Goal: Task Accomplishment & Management: Manage account settings

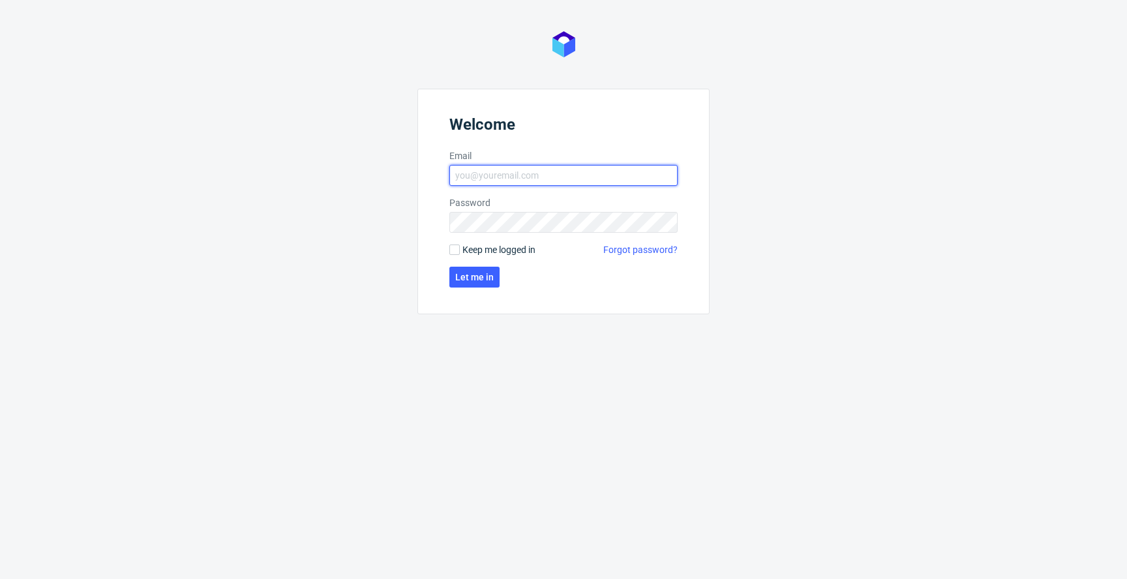
type input "[PERSON_NAME][EMAIL_ADDRESS][DOMAIN_NAME]"
click at [480, 249] on span "Keep me logged in" at bounding box center [498, 249] width 73 height 13
click at [460, 249] on input "Keep me logged in" at bounding box center [454, 250] width 10 height 10
checkbox input "true"
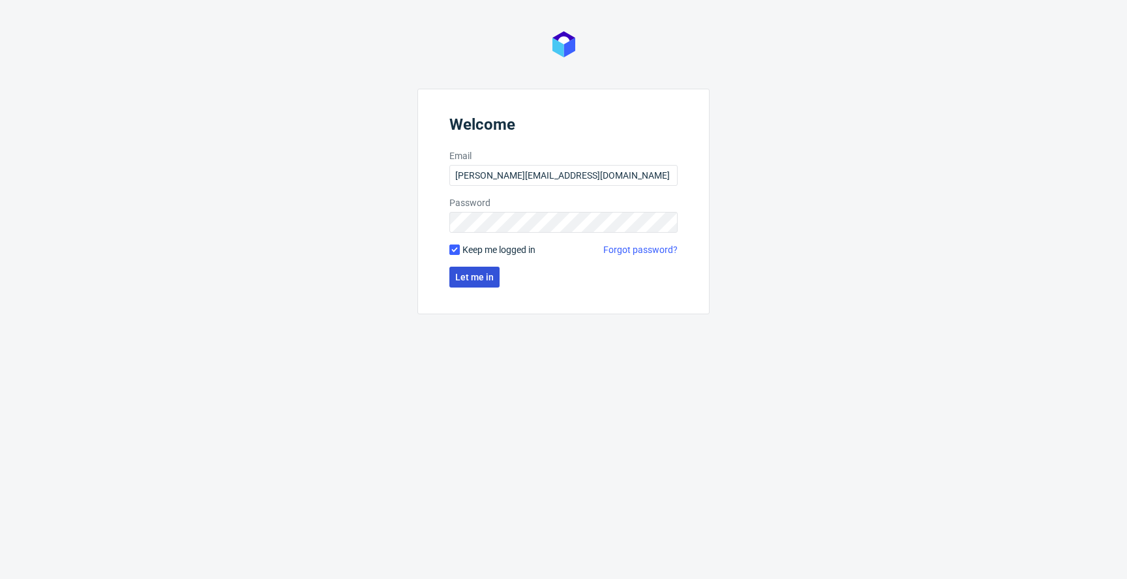
click at [470, 273] on span "Let me in" at bounding box center [474, 277] width 38 height 9
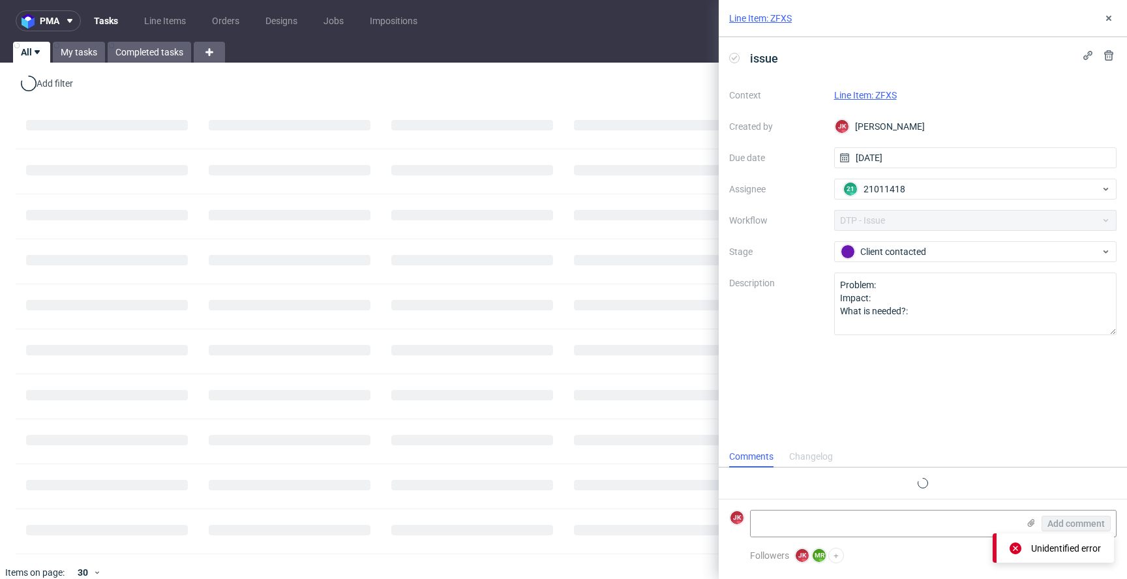
scroll to position [32, 0]
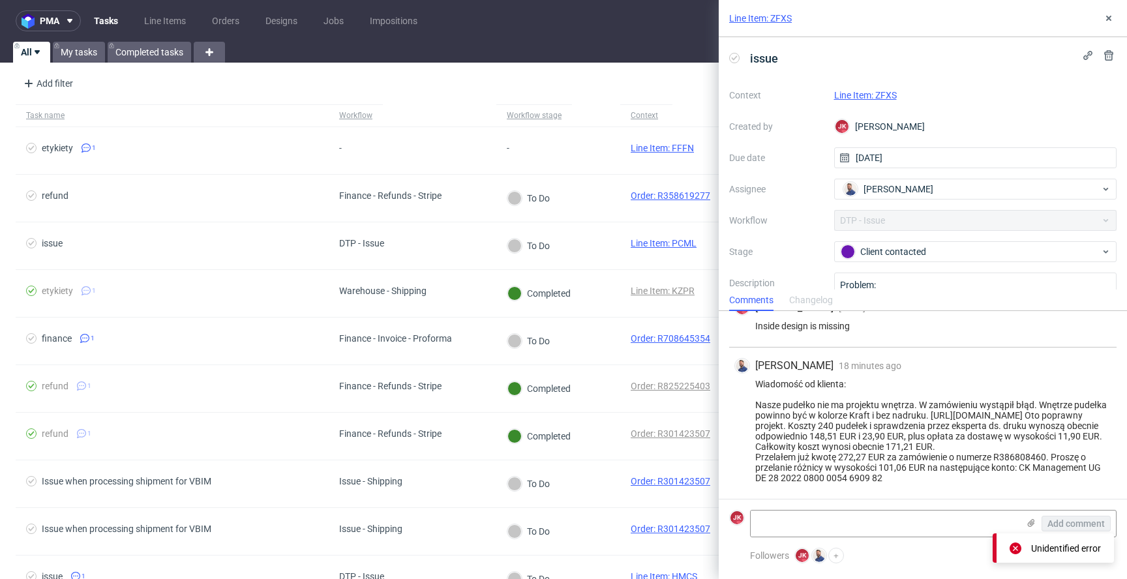
click at [853, 95] on link "Line Item: ZFXS" at bounding box center [865, 95] width 63 height 10
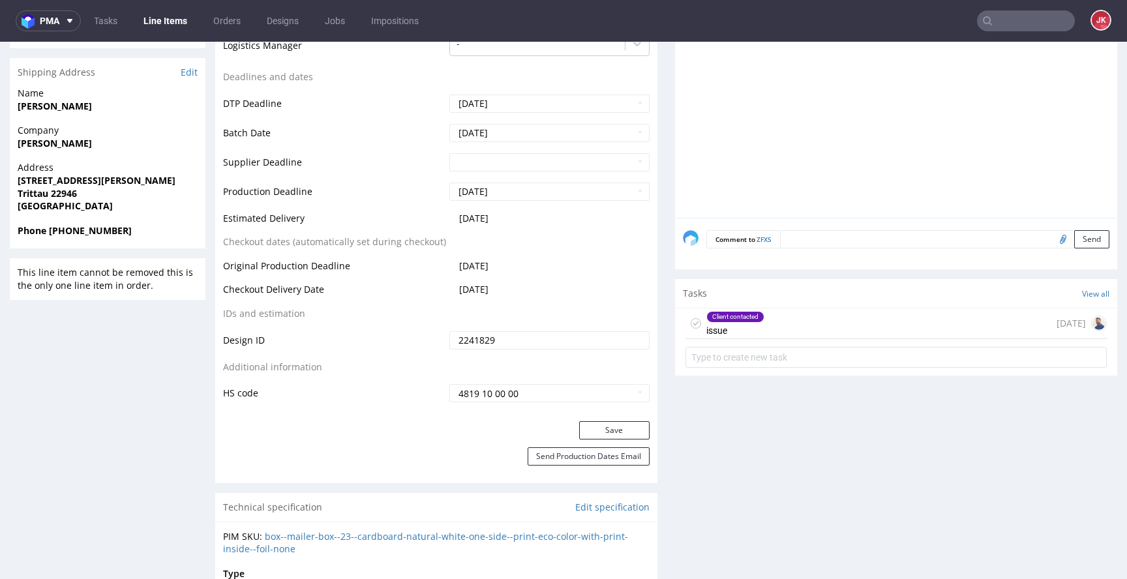
scroll to position [512, 0]
click at [723, 327] on div "Client contacted issue" at bounding box center [735, 322] width 58 height 30
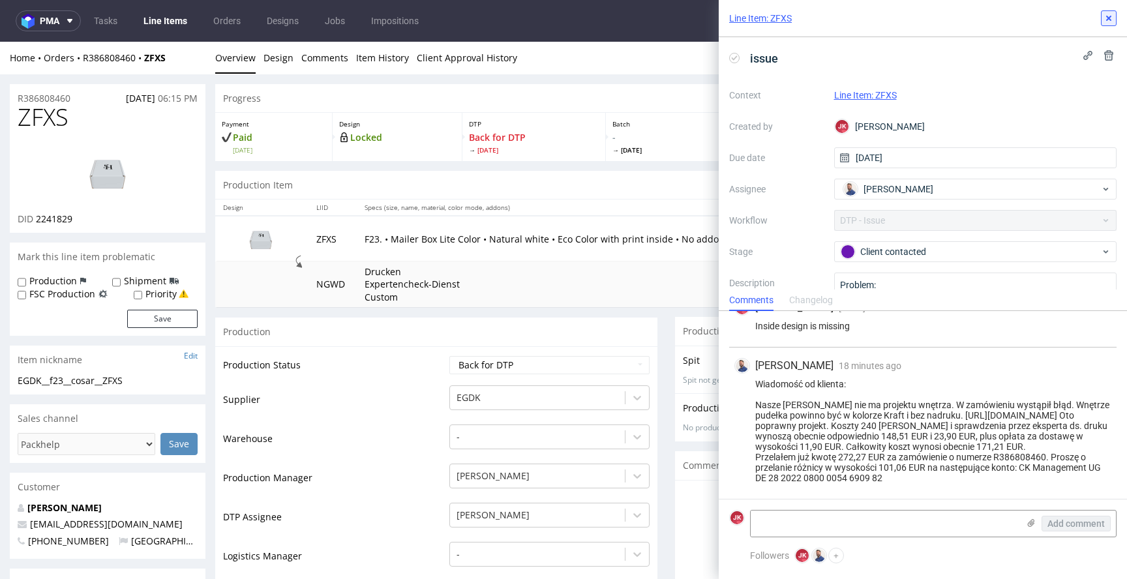
click at [1105, 19] on icon at bounding box center [1109, 18] width 10 height 10
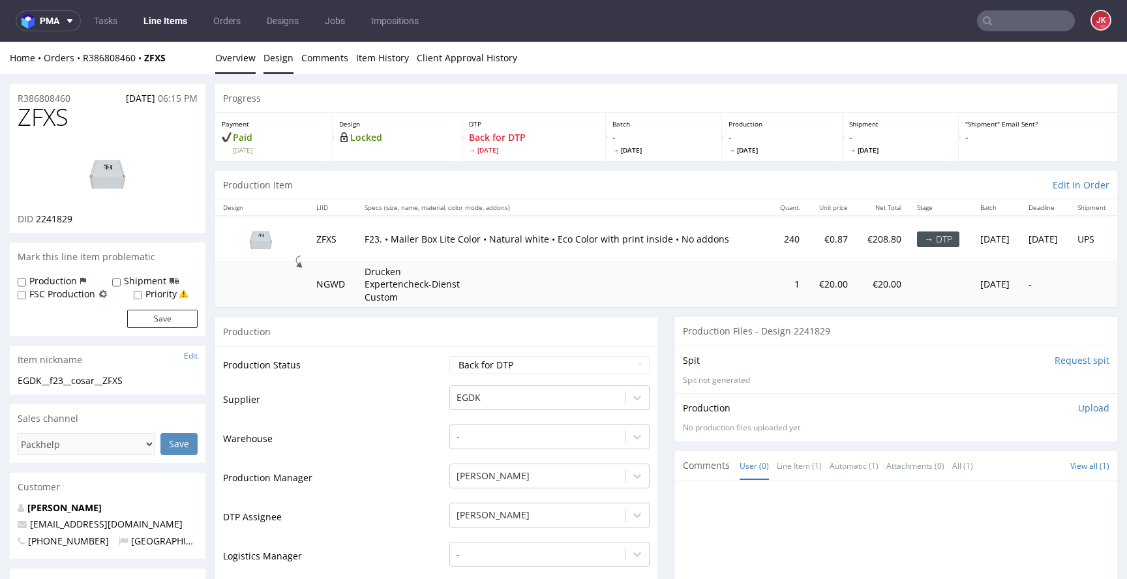
click at [282, 59] on link "Design" at bounding box center [279, 58] width 30 height 32
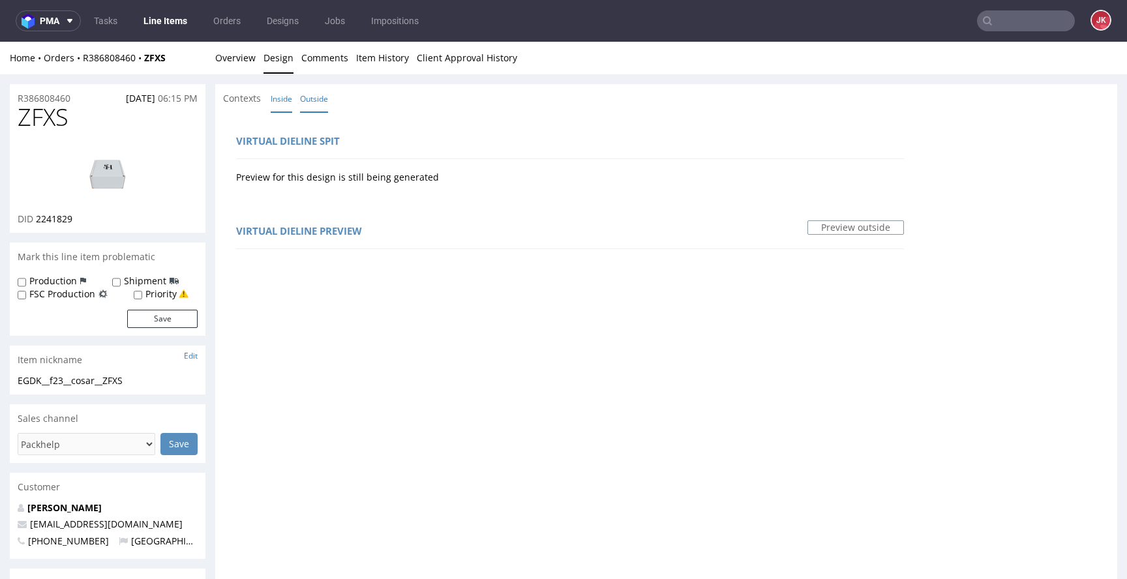
click at [279, 106] on link "Inside" at bounding box center [282, 99] width 22 height 28
click at [319, 96] on link "Outside" at bounding box center [314, 99] width 28 height 28
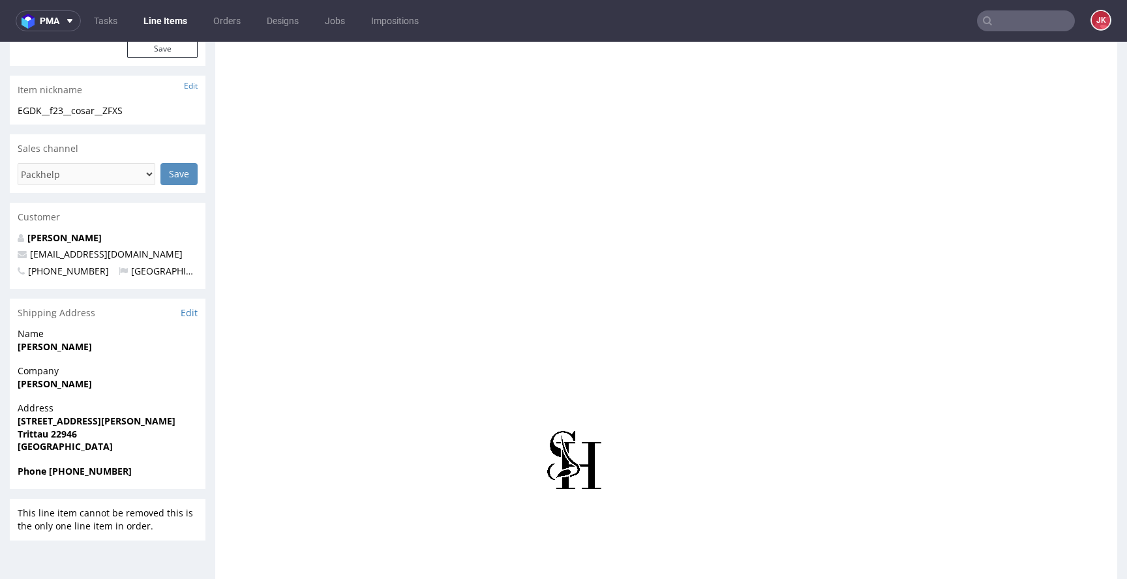
scroll to position [365, 0]
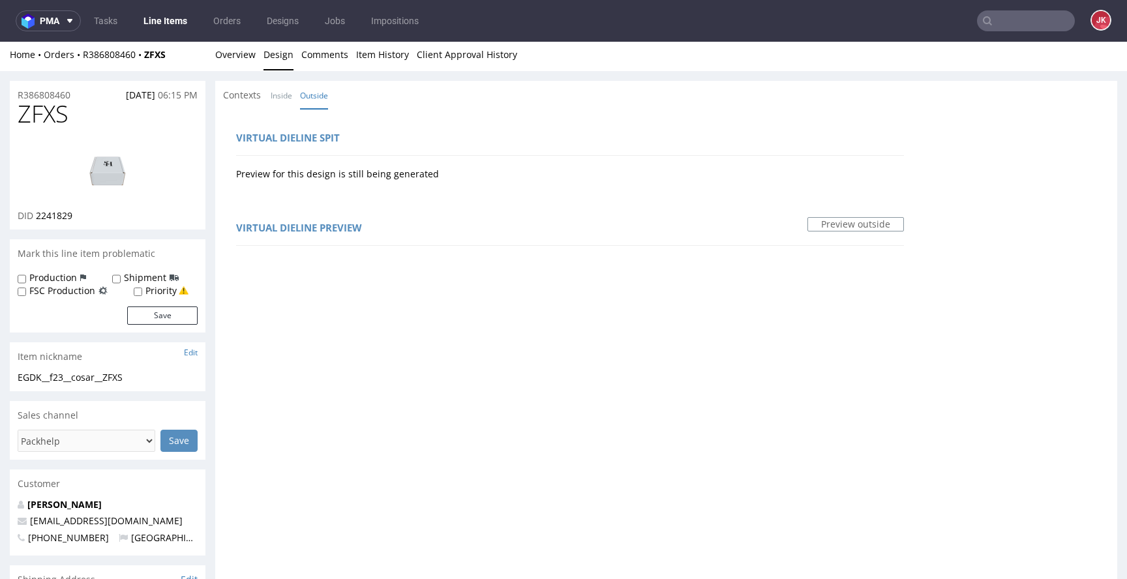
scroll to position [0, 0]
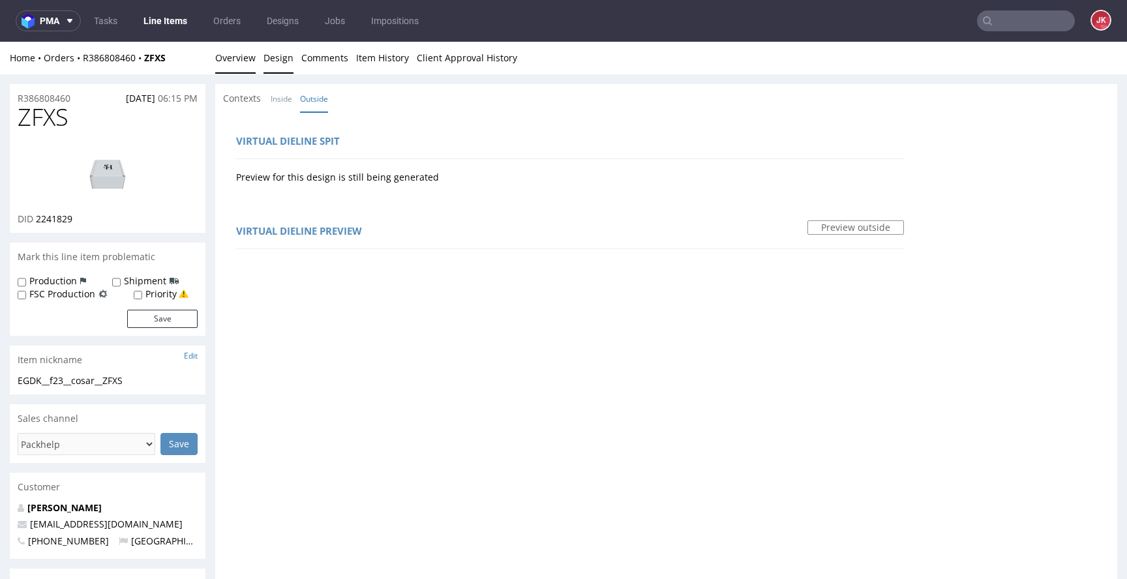
click at [249, 58] on link "Overview" at bounding box center [235, 58] width 40 height 32
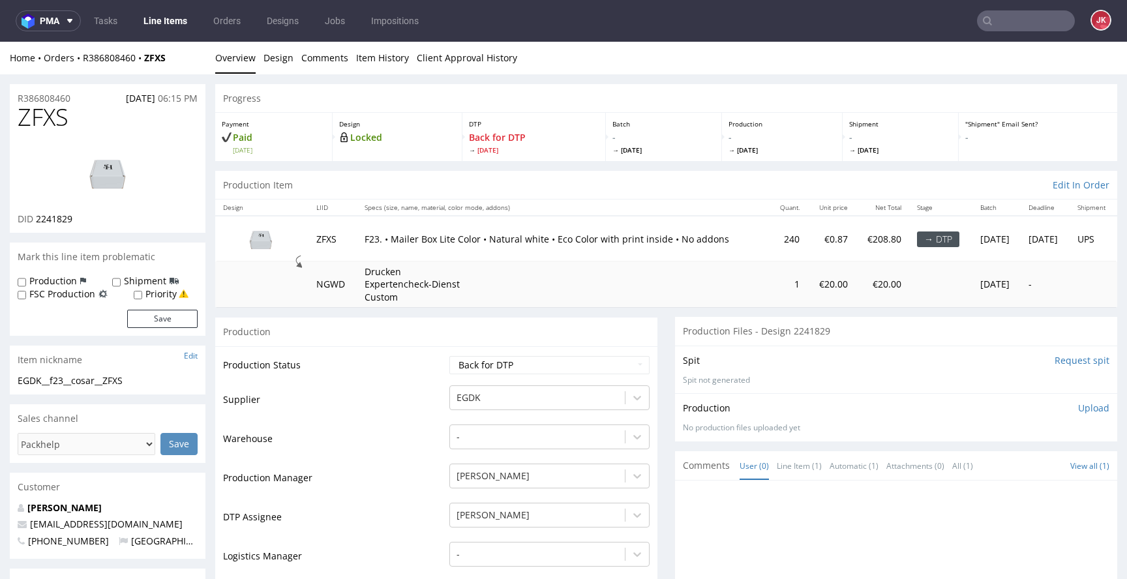
click at [1058, 359] on input "Request spit" at bounding box center [1082, 360] width 55 height 13
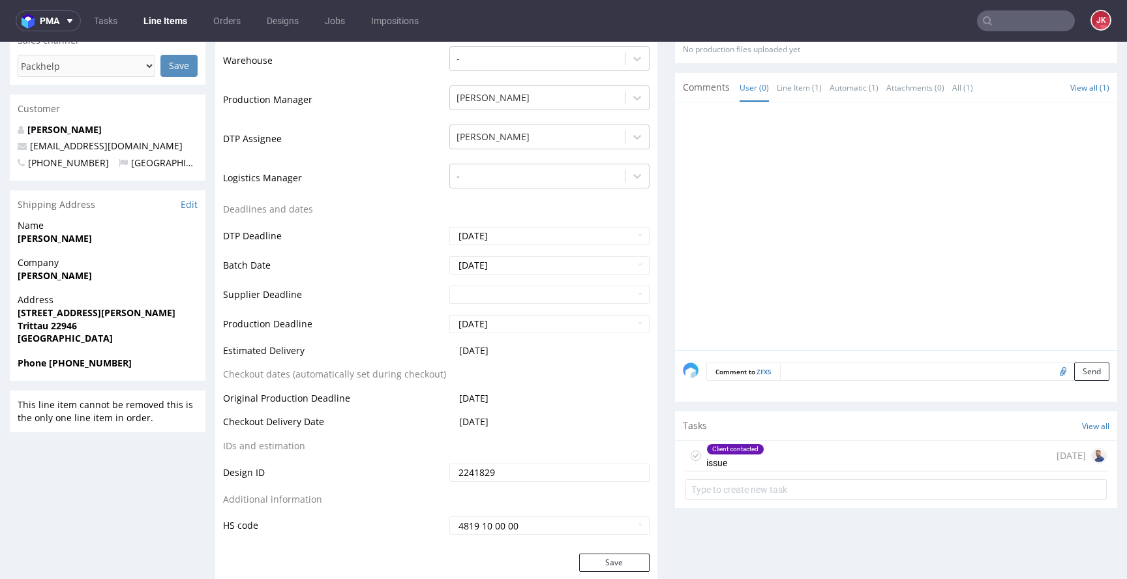
scroll to position [388, 0]
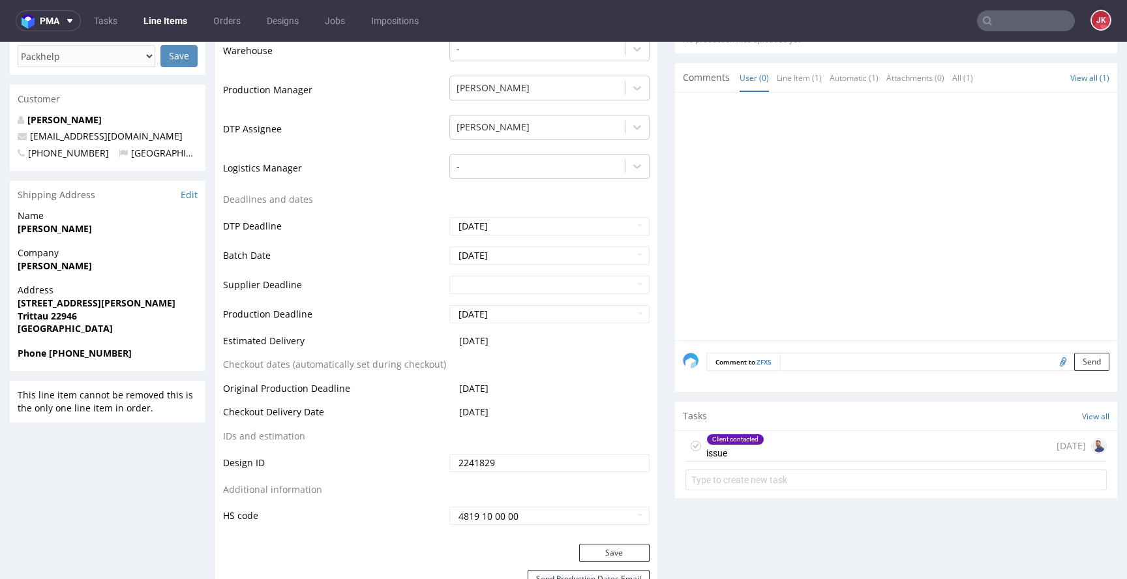
click at [718, 455] on div "Client contacted issue" at bounding box center [735, 446] width 58 height 30
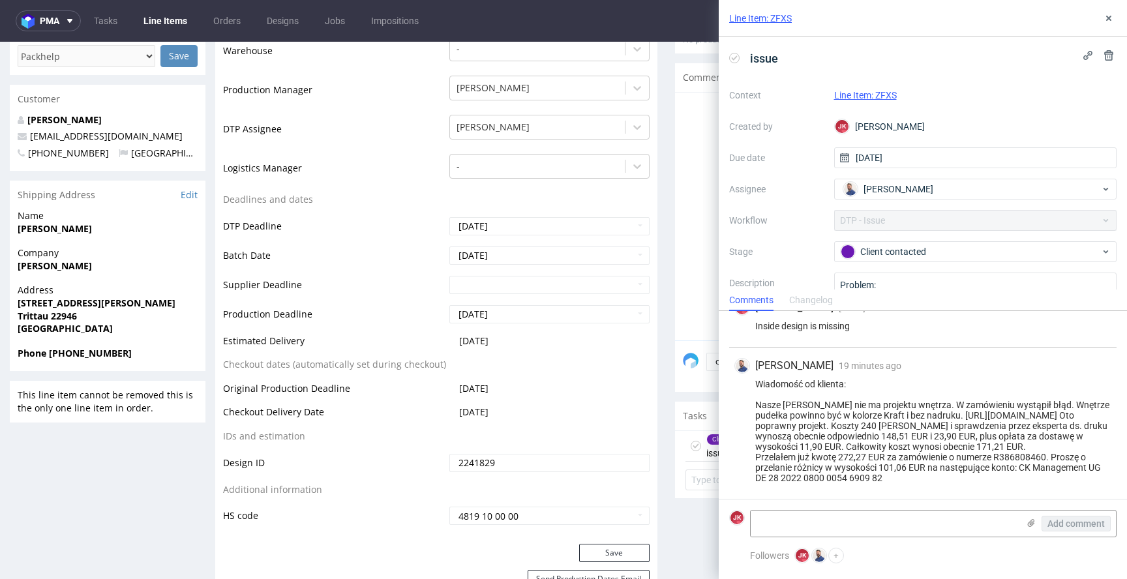
scroll to position [32, 0]
drag, startPoint x: 756, startPoint y: 415, endPoint x: 1028, endPoint y: 419, distance: 272.0
click at [1028, 419] on div "Wiadomość od klienta: Nasze pudełko nie ma projektu wnętrza. W zamówieniu wystą…" at bounding box center [922, 431] width 377 height 104
copy div "https://packhelp.de/editor/product/design/2248365?source=editor"
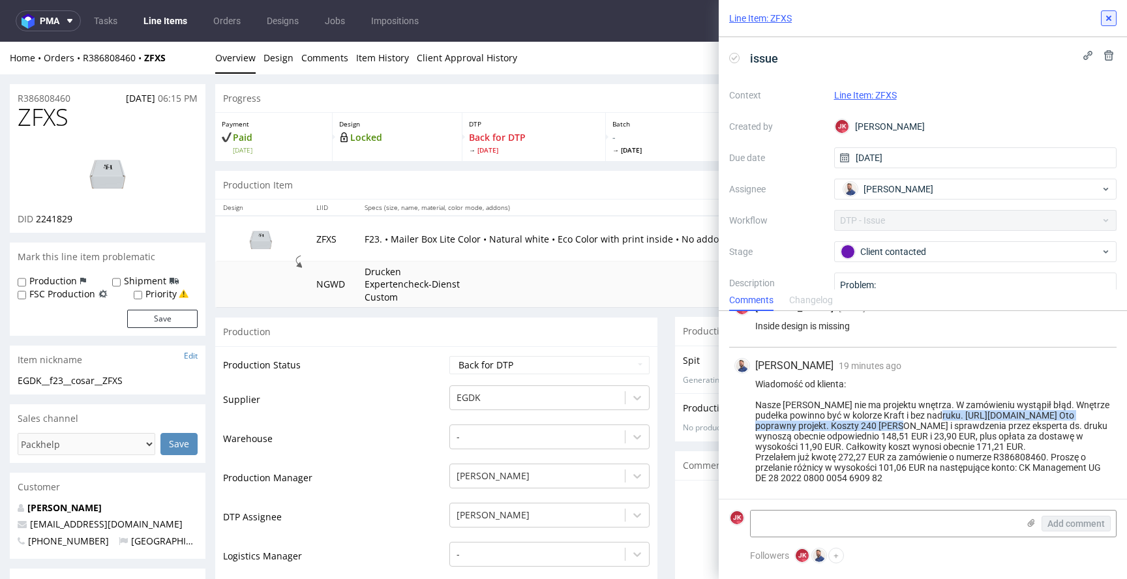
click at [1106, 25] on button at bounding box center [1109, 18] width 16 height 16
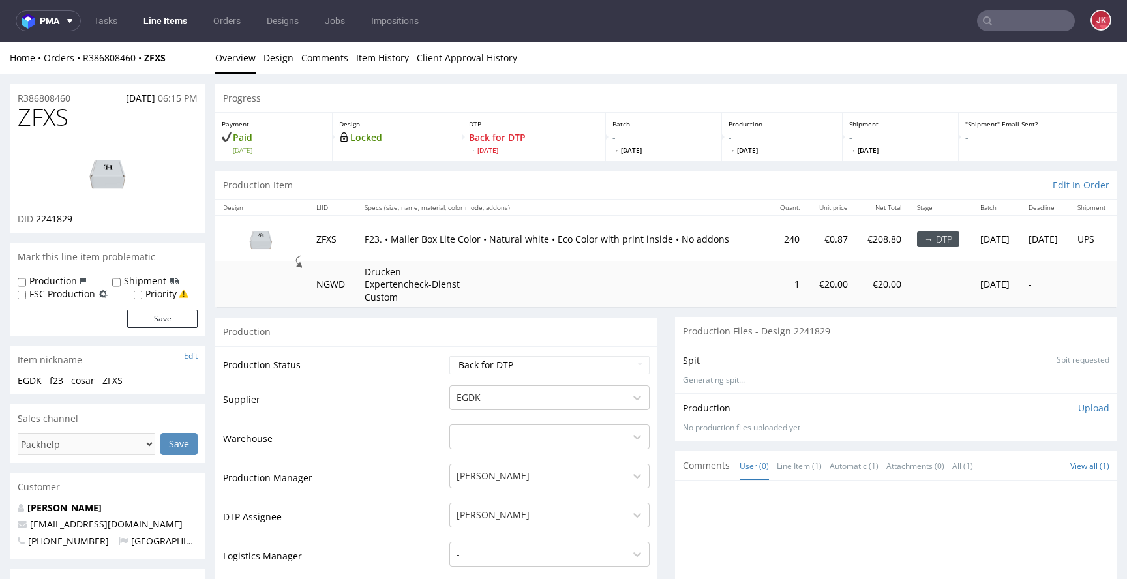
click at [41, 118] on span "ZFXS" at bounding box center [43, 117] width 51 height 26
copy span "ZFXS"
click at [412, 448] on td "Warehouse" at bounding box center [334, 442] width 223 height 39
click at [511, 367] on select "Waiting for Artwork Waiting for Diecut Waiting for Mockup Waiting for DTP Waiti…" at bounding box center [549, 365] width 200 height 18
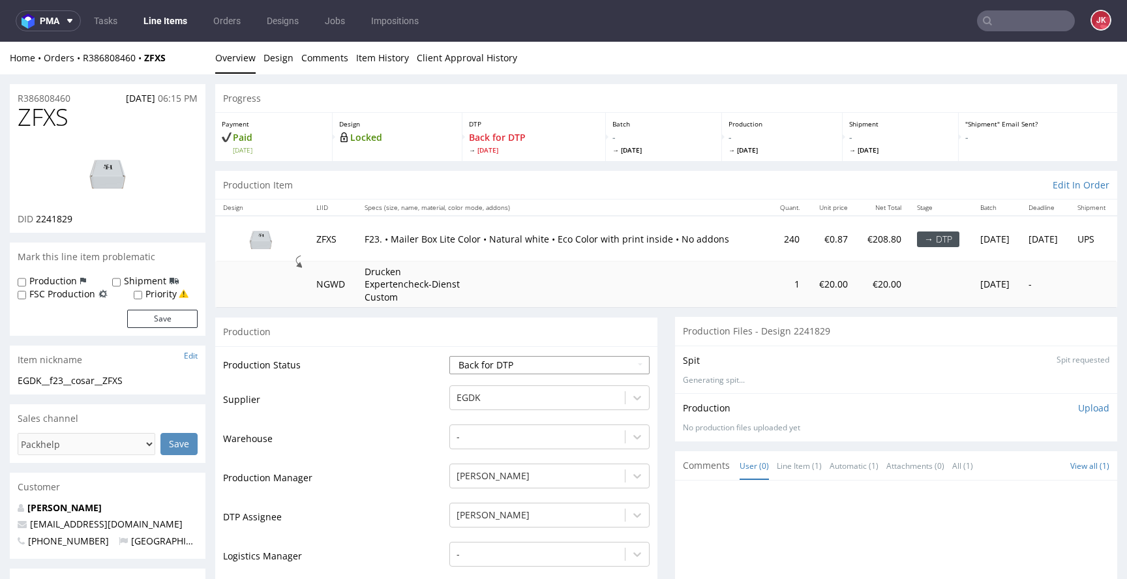
select select "dtp_in_process"
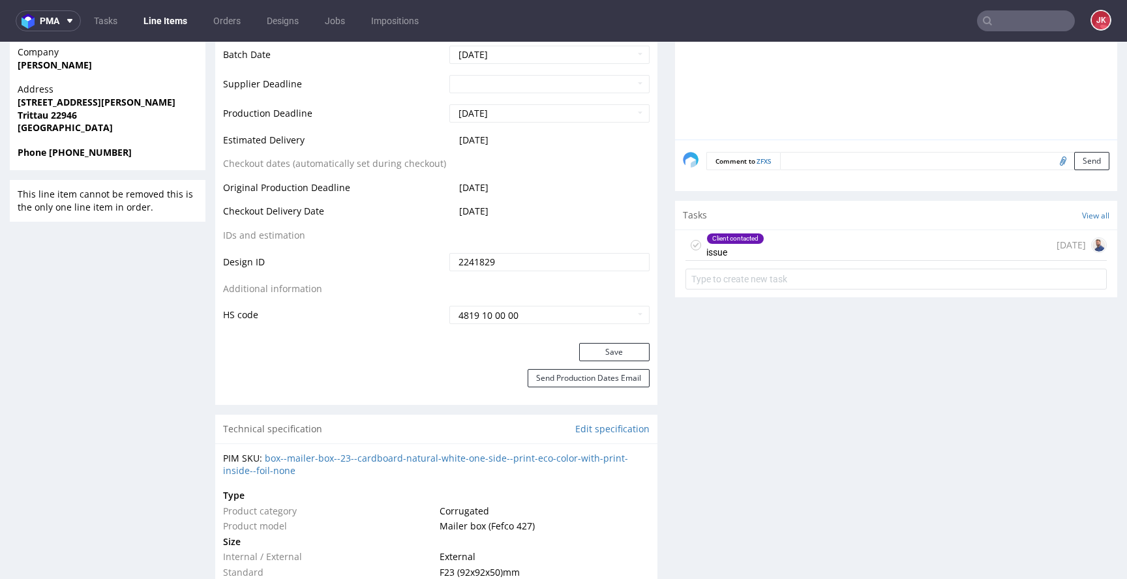
scroll to position [613, 0]
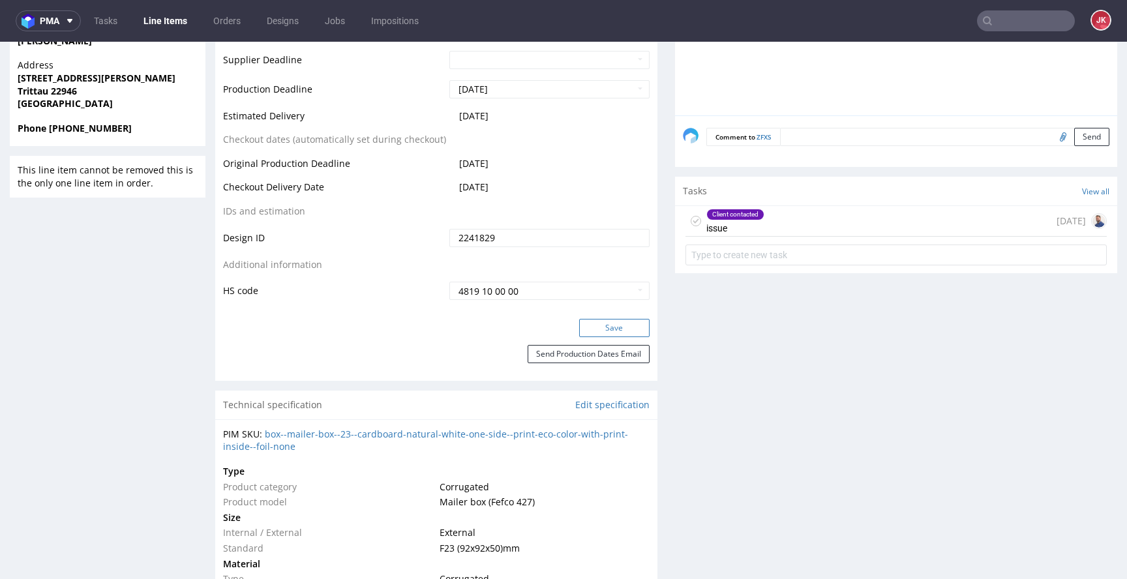
click at [590, 323] on button "Save" at bounding box center [614, 328] width 70 height 18
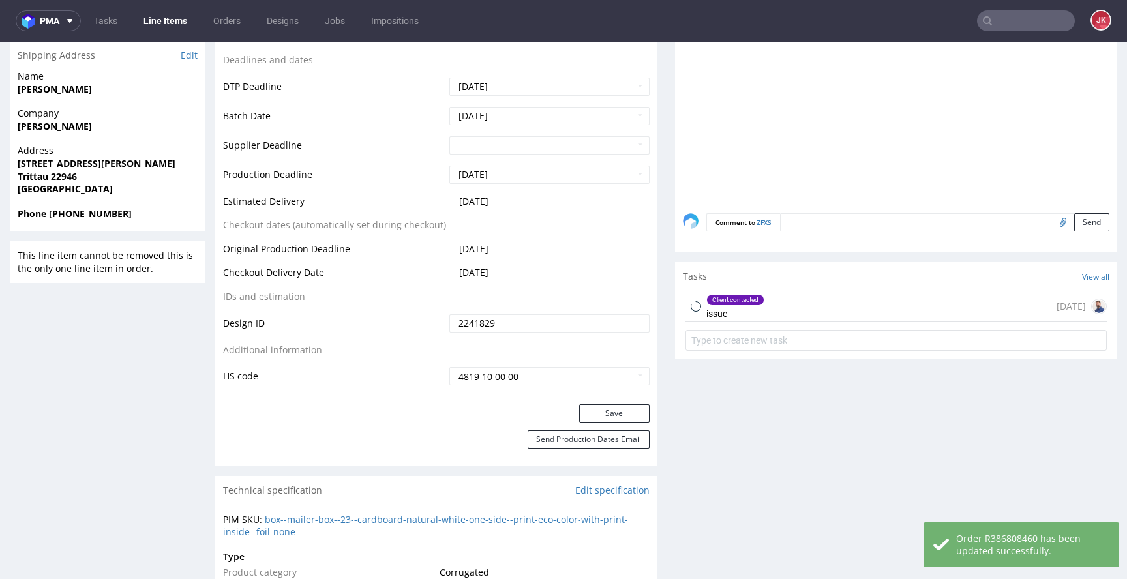
scroll to position [0, 0]
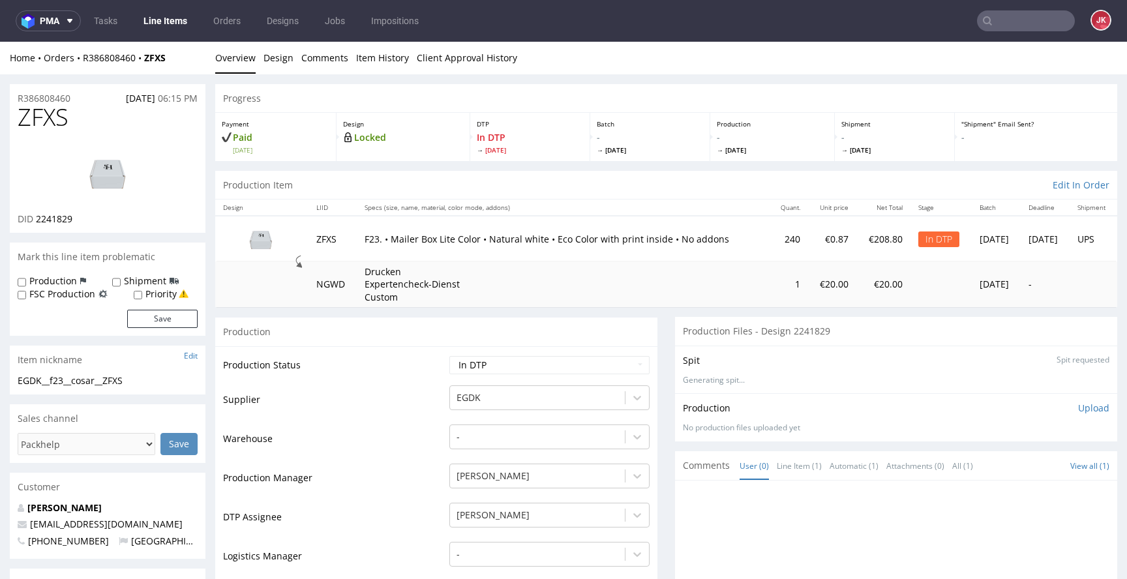
click at [423, 439] on td "Warehouse" at bounding box center [334, 442] width 223 height 39
click at [42, 116] on span "ZFXS" at bounding box center [43, 117] width 51 height 26
copy span "ZFXS"
click at [424, 467] on td "Production Manager" at bounding box center [334, 481] width 223 height 39
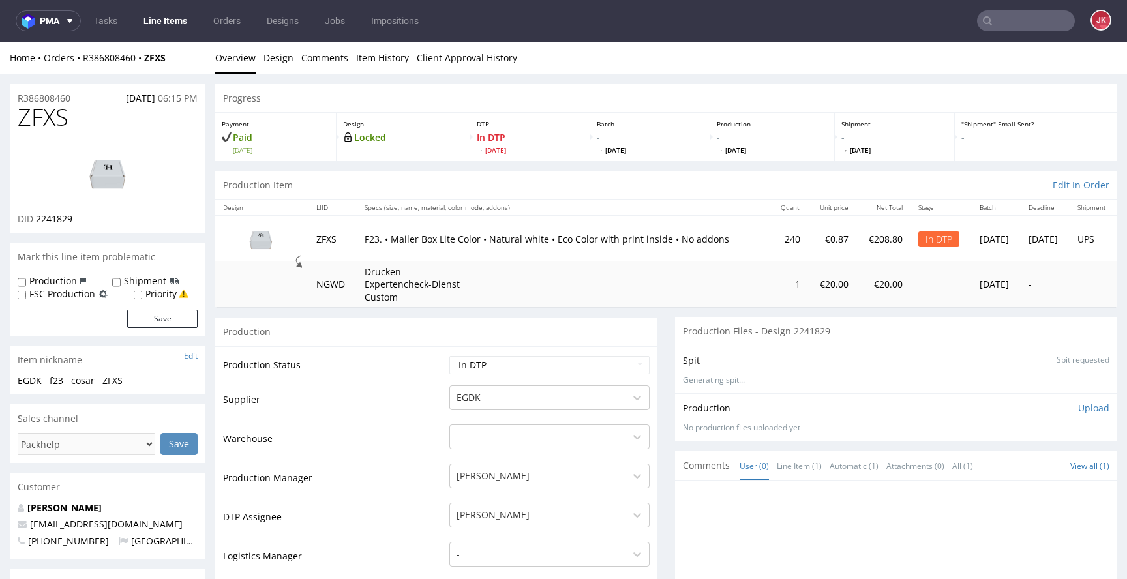
drag, startPoint x: 64, startPoint y: 382, endPoint x: 0, endPoint y: 382, distance: 63.9
copy div "EGDK__f23__cosar__ZFXS"
drag, startPoint x: 82, startPoint y: 97, endPoint x: 32, endPoint y: 108, distance: 50.8
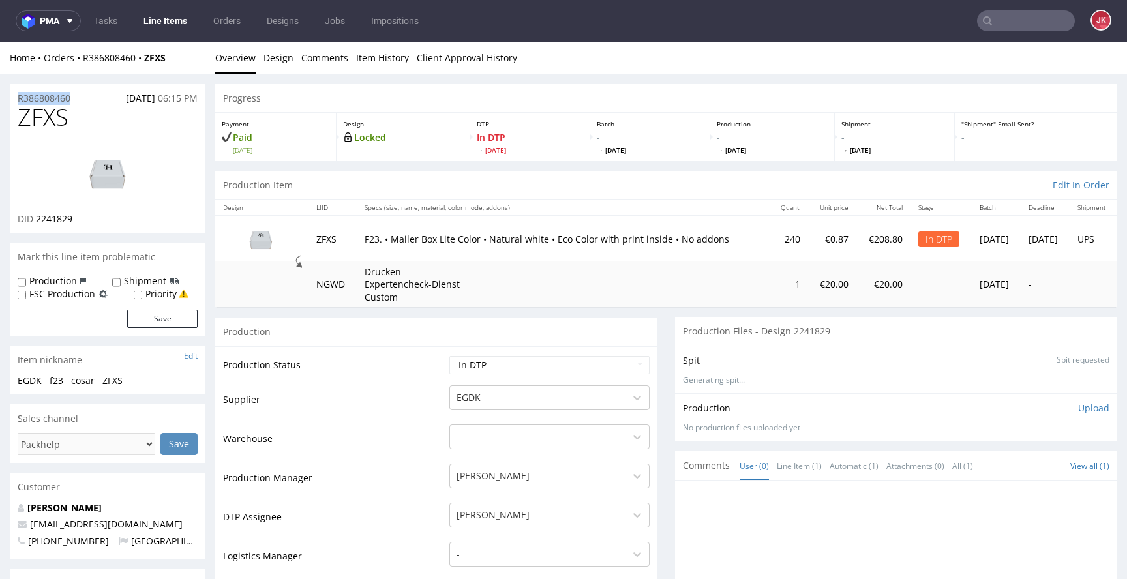
copy p "R386808460"
drag, startPoint x: 37, startPoint y: 222, endPoint x: 97, endPoint y: 220, distance: 60.0
click at [97, 220] on div "DID 2241829" at bounding box center [108, 219] width 180 height 13
copy span "2241829"
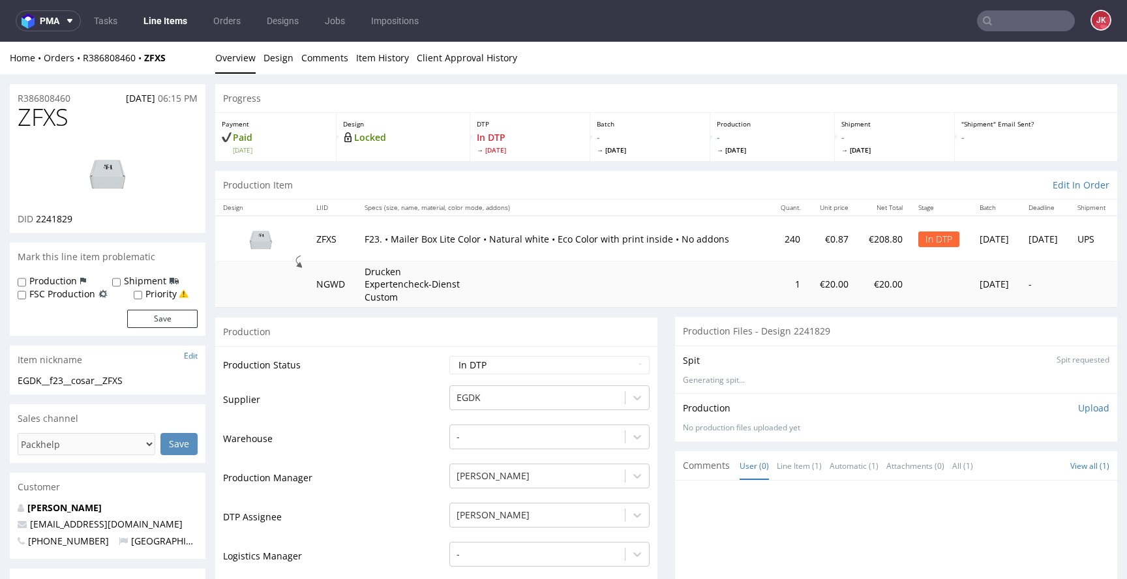
click at [1078, 408] on p "Upload" at bounding box center [1093, 408] width 31 height 13
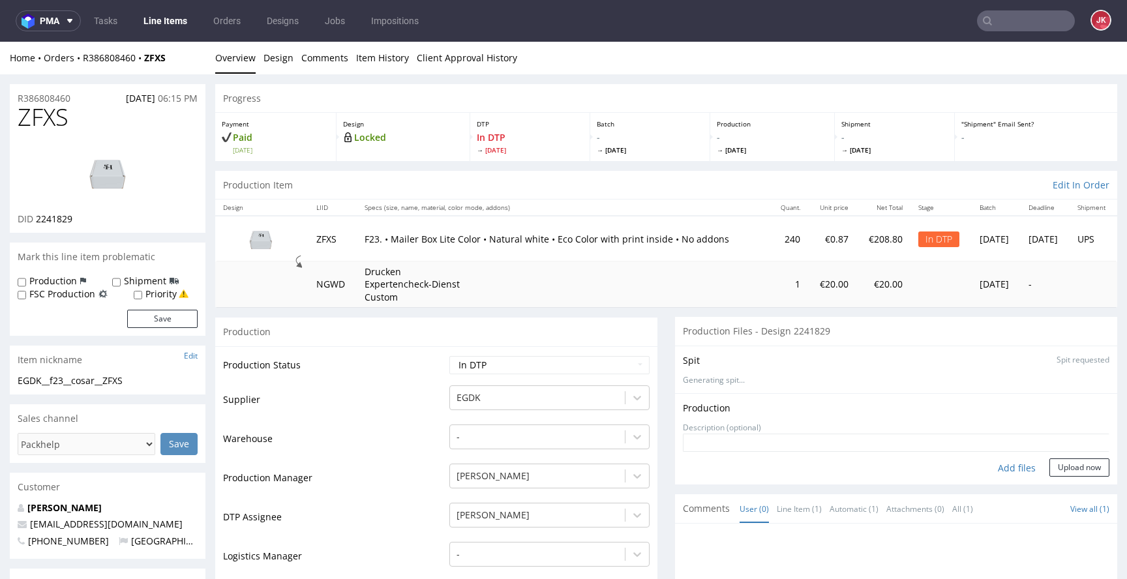
click at [1004, 469] on div "Add files" at bounding box center [1016, 469] width 65 height 20
type input "C:\fakepath\EGDK__f23__cosar__ZFXS__d2241829__oR386808460__6__outside.pdf"
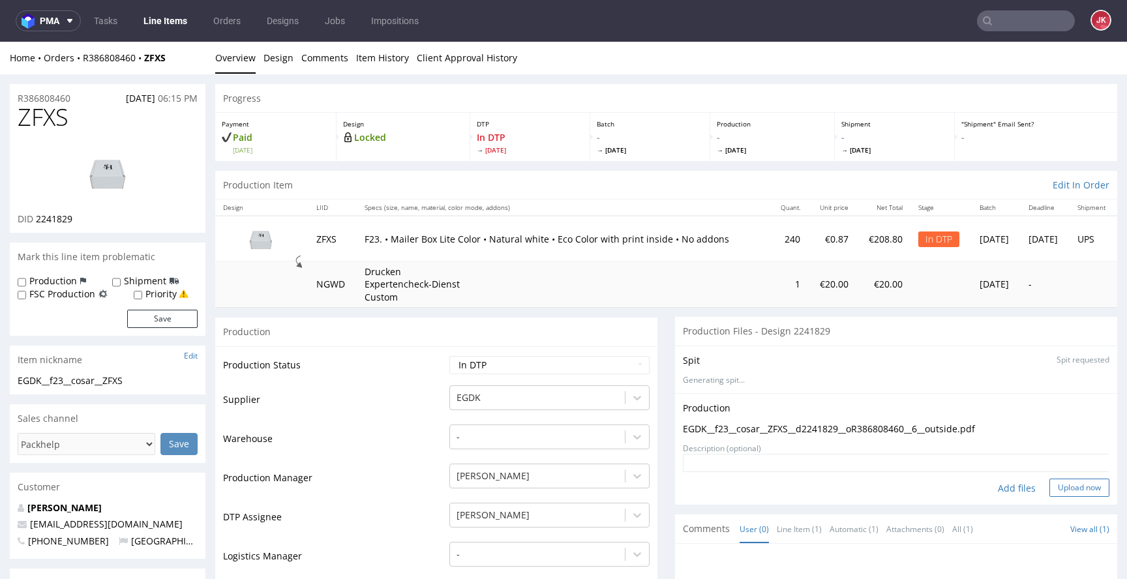
click at [1065, 488] on button "Upload now" at bounding box center [1079, 488] width 60 height 18
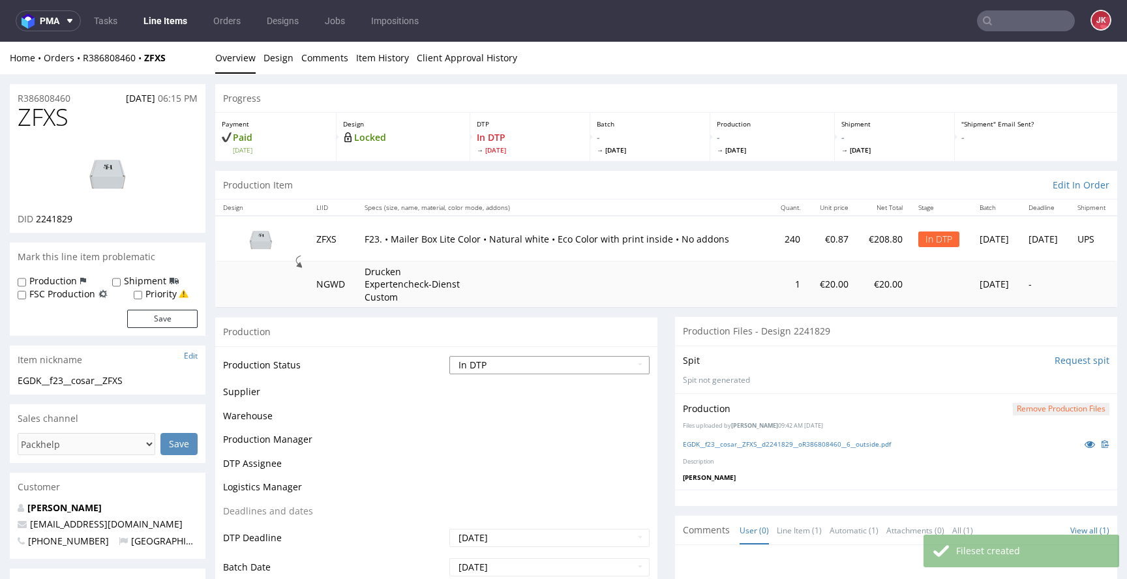
click at [571, 363] on select "Waiting for Artwork Waiting for Diecut Waiting for Mockup Waiting for DTP Waiti…" at bounding box center [549, 365] width 200 height 18
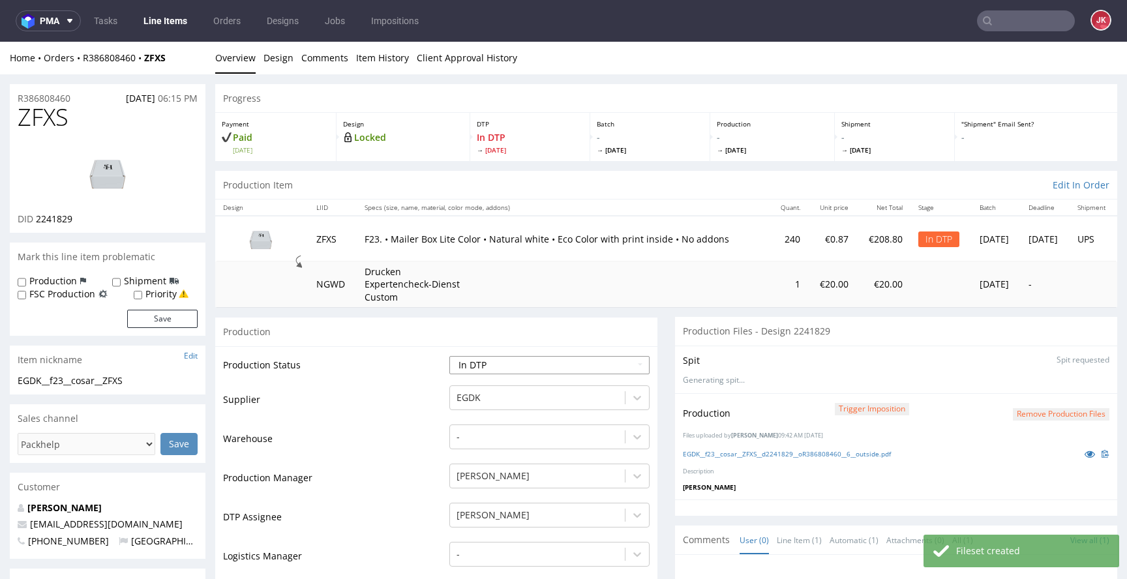
select select "dtp_production_ready"
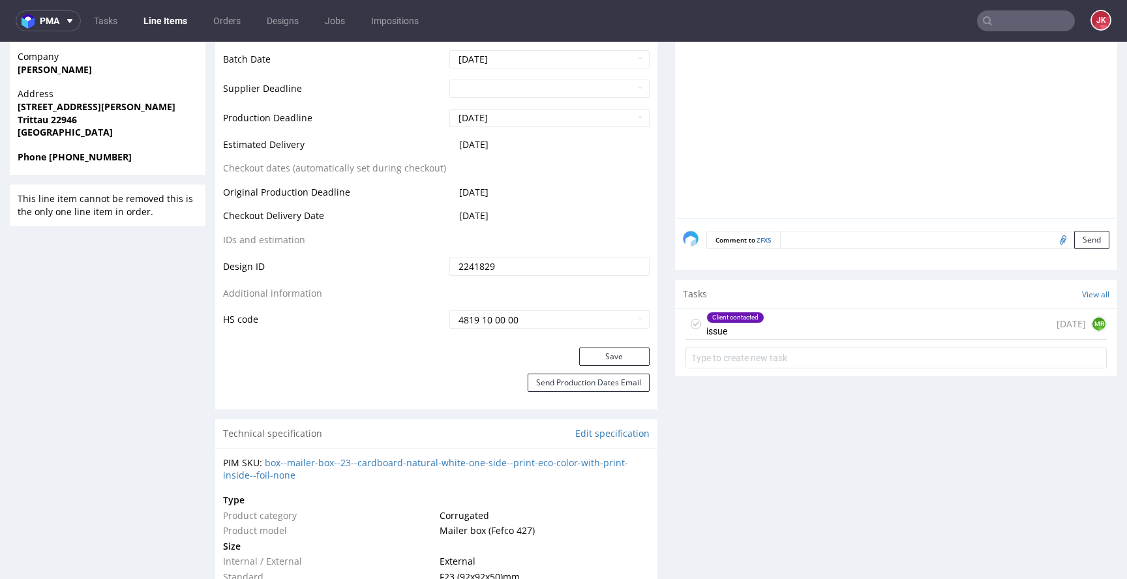
scroll to position [607, 0]
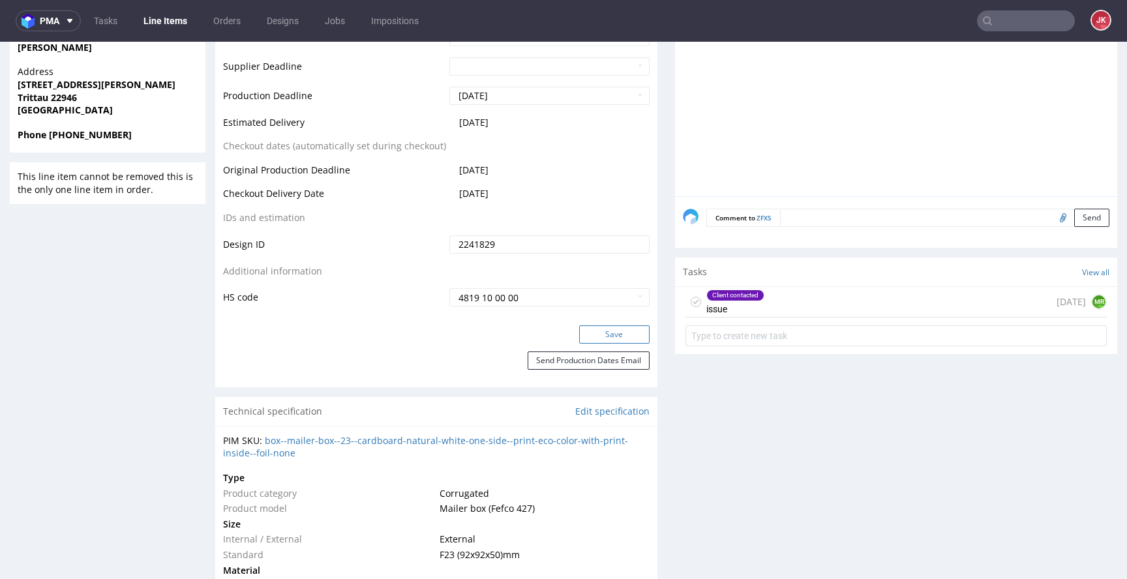
click at [604, 329] on button "Save" at bounding box center [614, 334] width 70 height 18
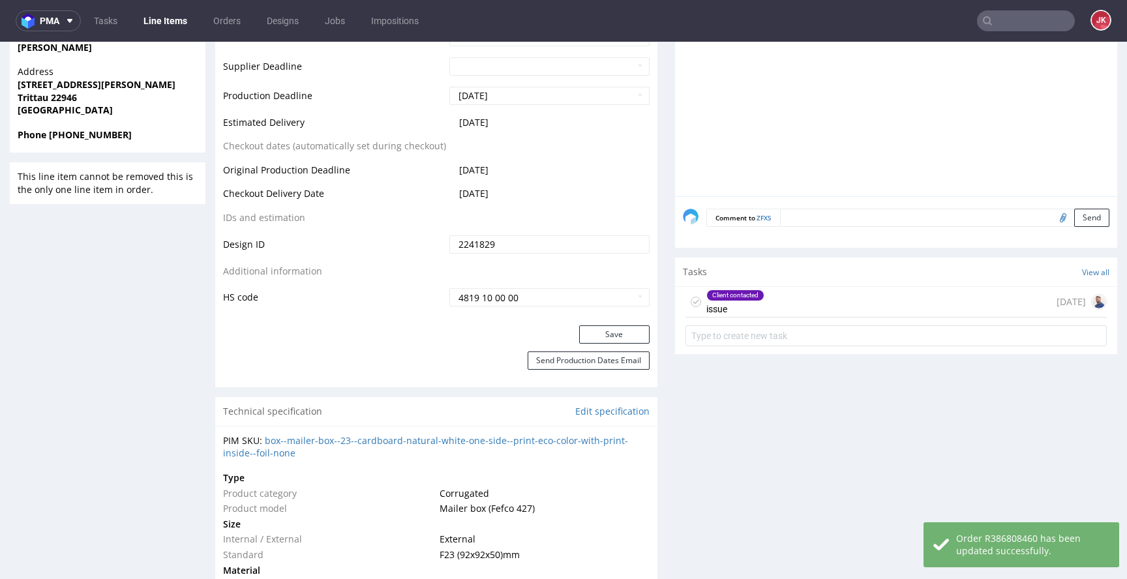
click at [691, 297] on icon at bounding box center [696, 302] width 10 height 10
click at [654, 356] on div "Progress Payment Paid Tue 29 Jul Design Locked DTP DTP Production Ready Fri 1 A…" at bounding box center [666, 476] width 902 height 1997
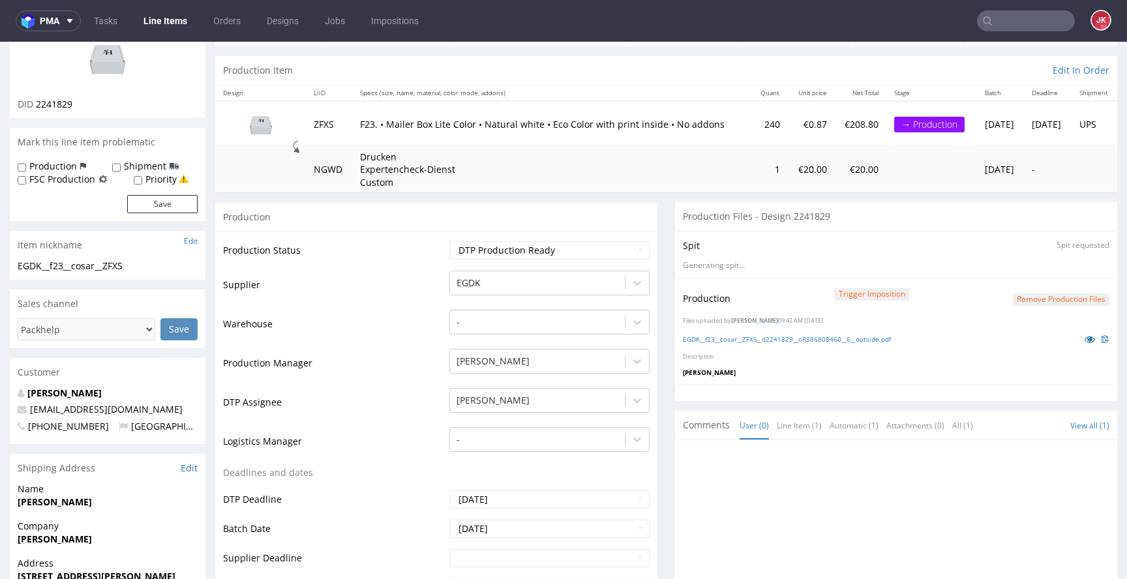
scroll to position [0, 0]
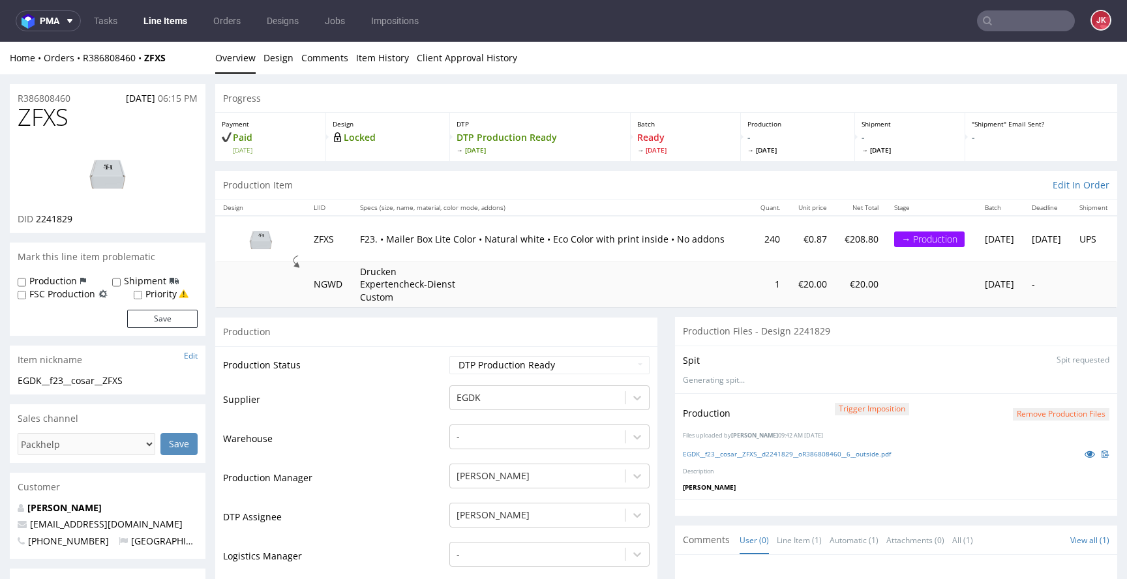
click at [162, 21] on link "Line Items" at bounding box center [165, 20] width 59 height 21
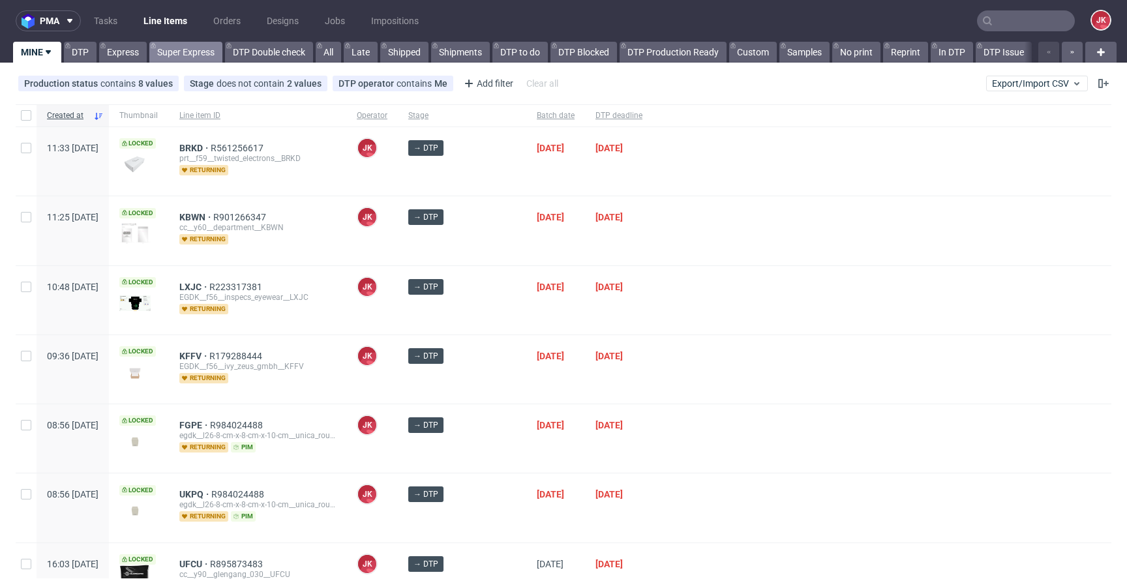
click at [183, 52] on link "Super Express" at bounding box center [185, 52] width 73 height 21
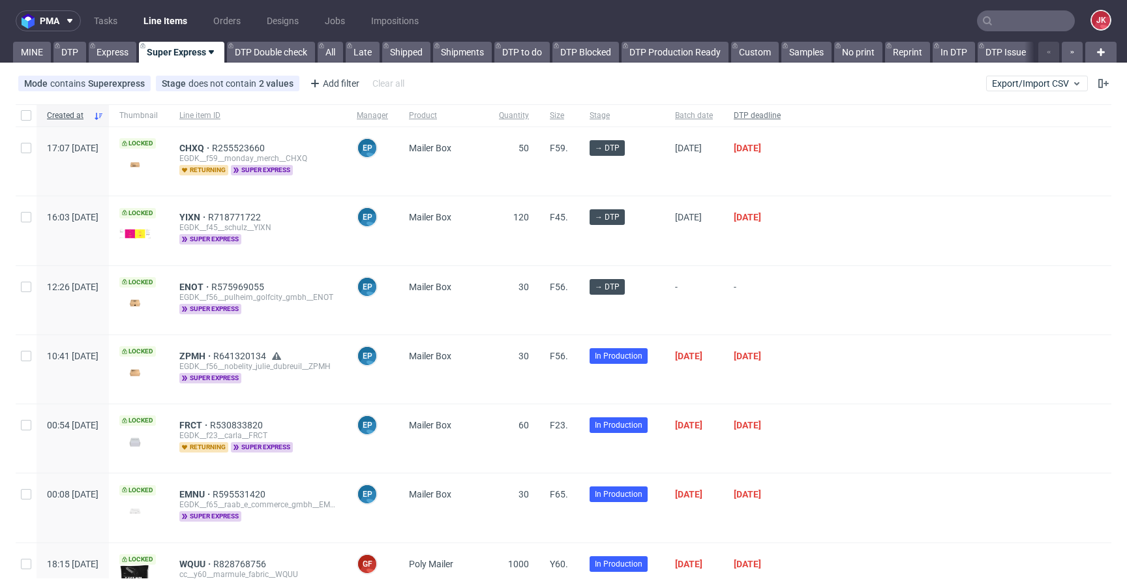
click at [781, 117] on span "DTP deadline" at bounding box center [757, 115] width 47 height 11
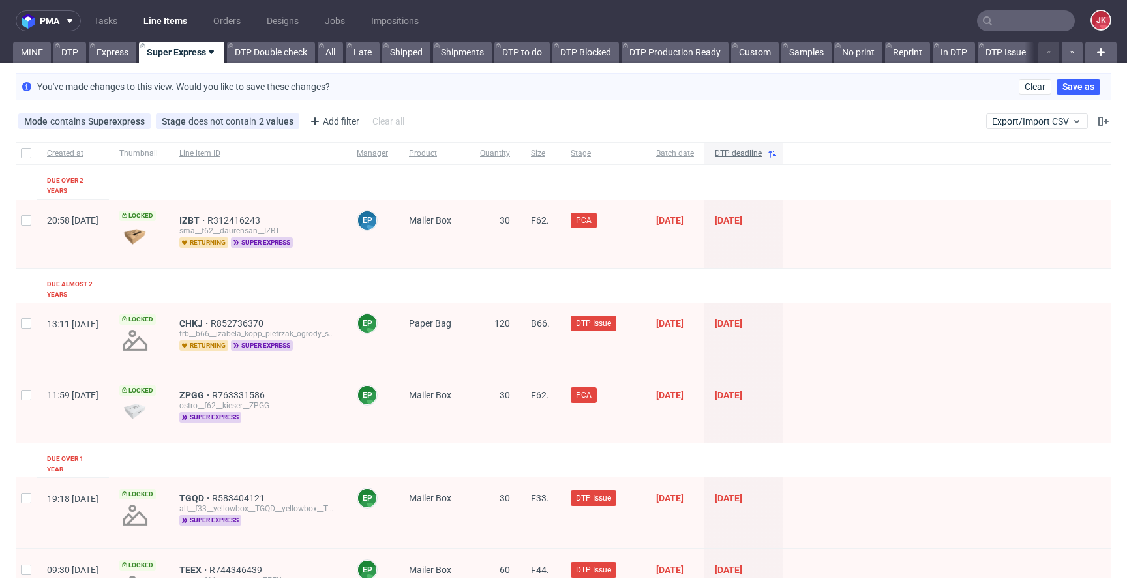
click at [762, 157] on span "DTP deadline" at bounding box center [738, 153] width 47 height 11
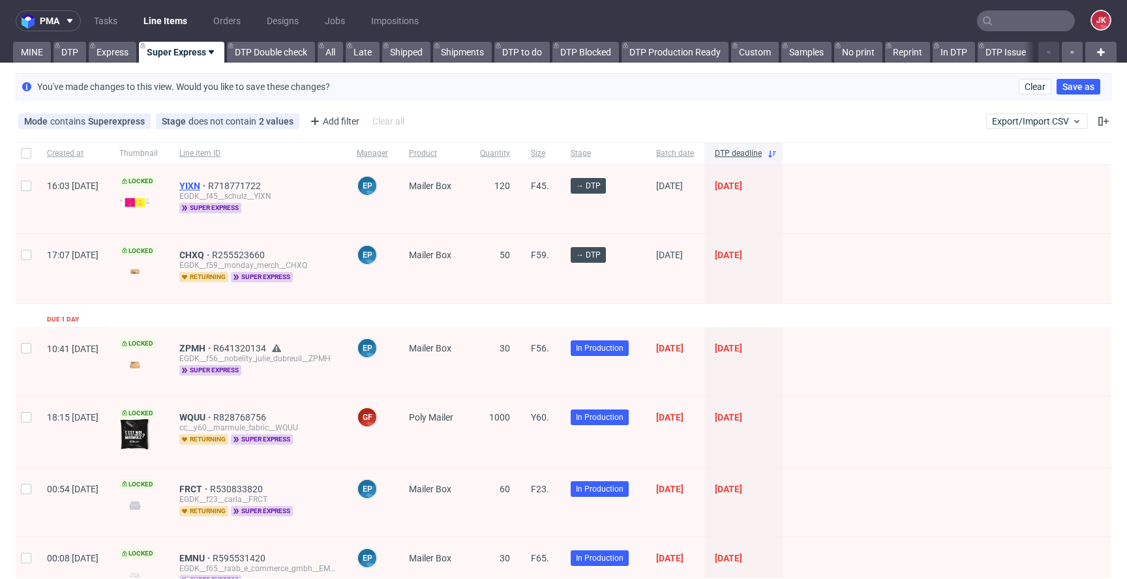
click at [208, 187] on span "YIXN" at bounding box center [193, 186] width 29 height 10
click at [212, 250] on span "CHXQ" at bounding box center [195, 255] width 33 height 10
click at [112, 46] on link "Express" at bounding box center [113, 52] width 48 height 21
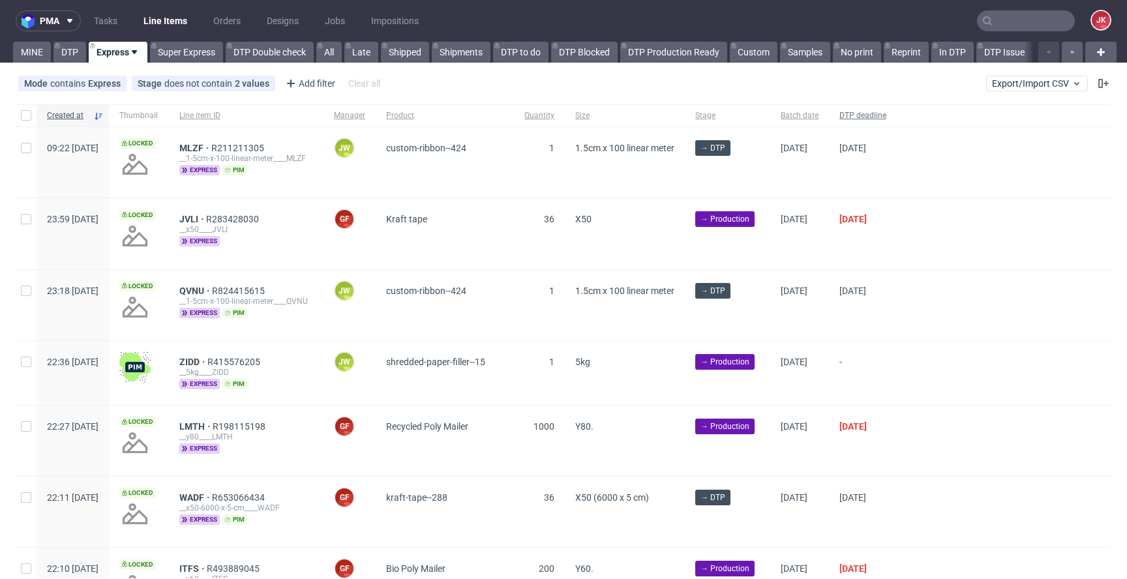
click at [886, 112] on span "DTP deadline" at bounding box center [862, 115] width 47 height 11
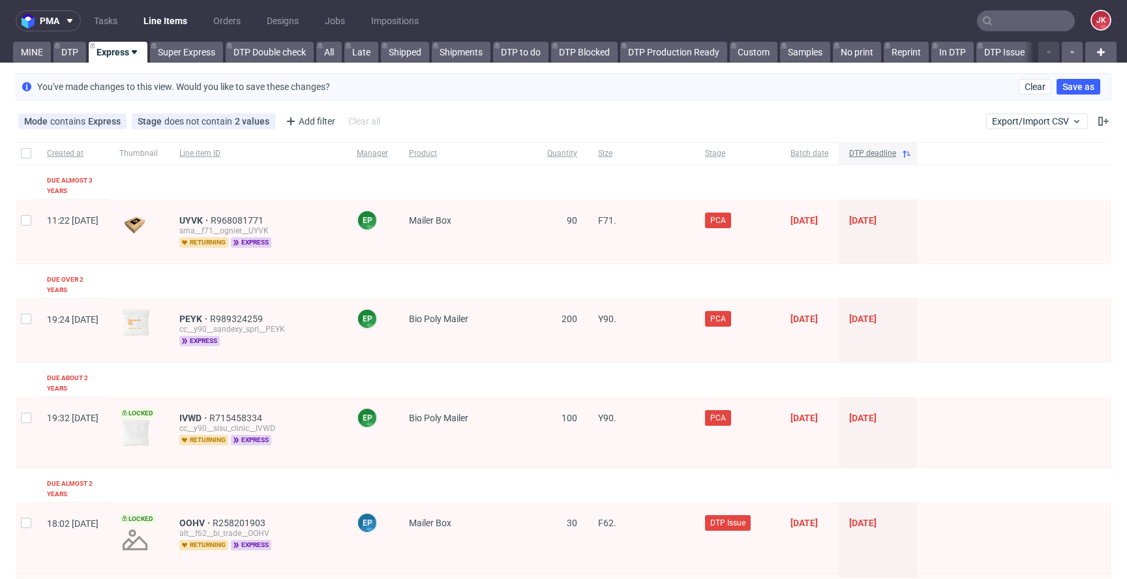
click at [896, 153] on span "DTP deadline" at bounding box center [872, 153] width 47 height 11
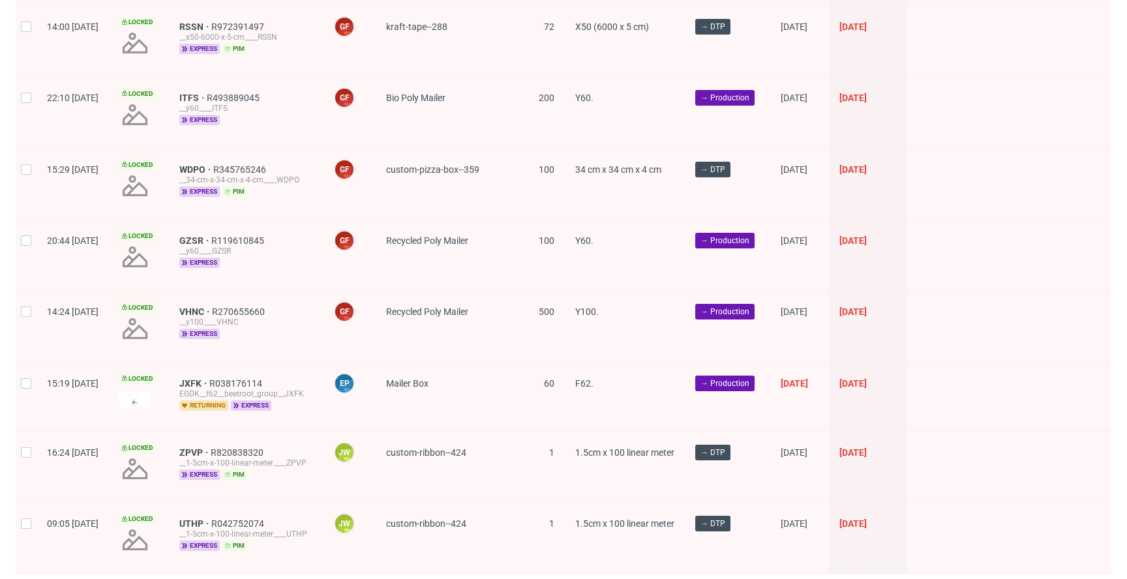
scroll to position [1836, 0]
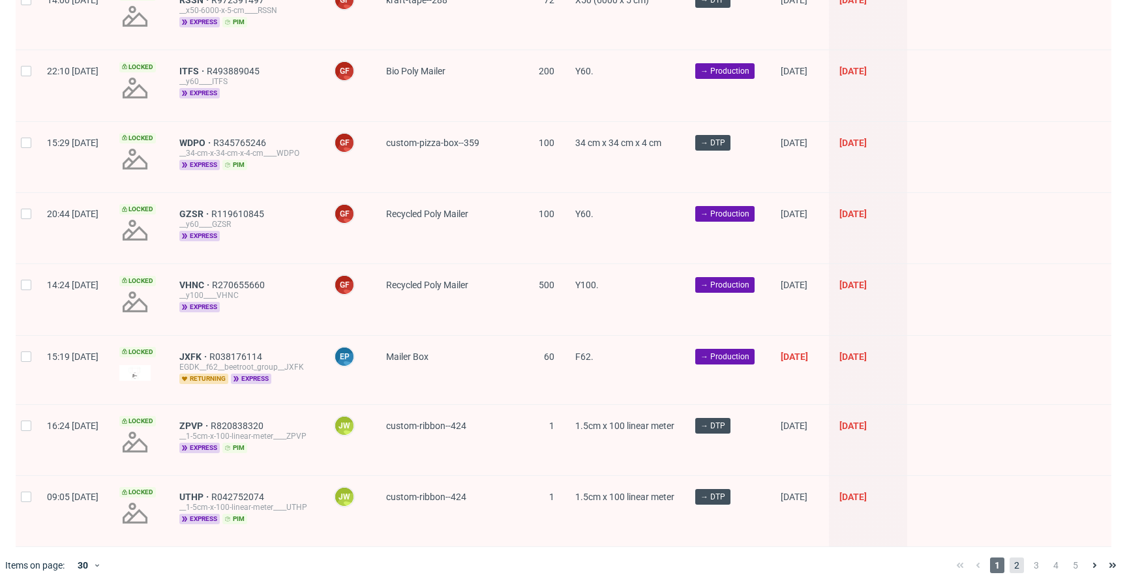
click at [1010, 558] on span "2" at bounding box center [1017, 566] width 14 height 16
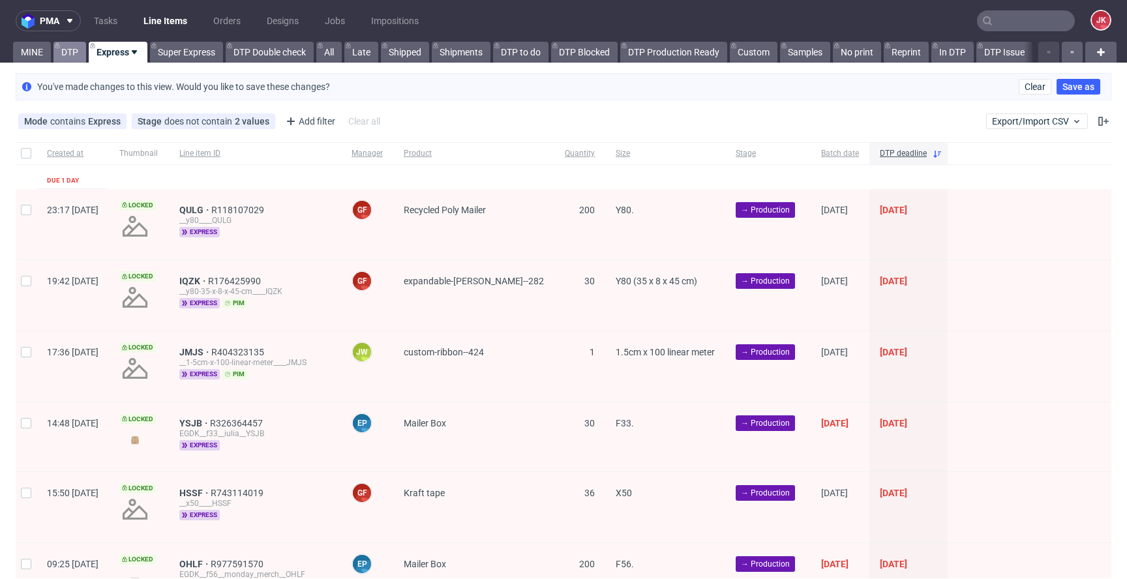
click at [68, 57] on link "DTP" at bounding box center [69, 52] width 33 height 21
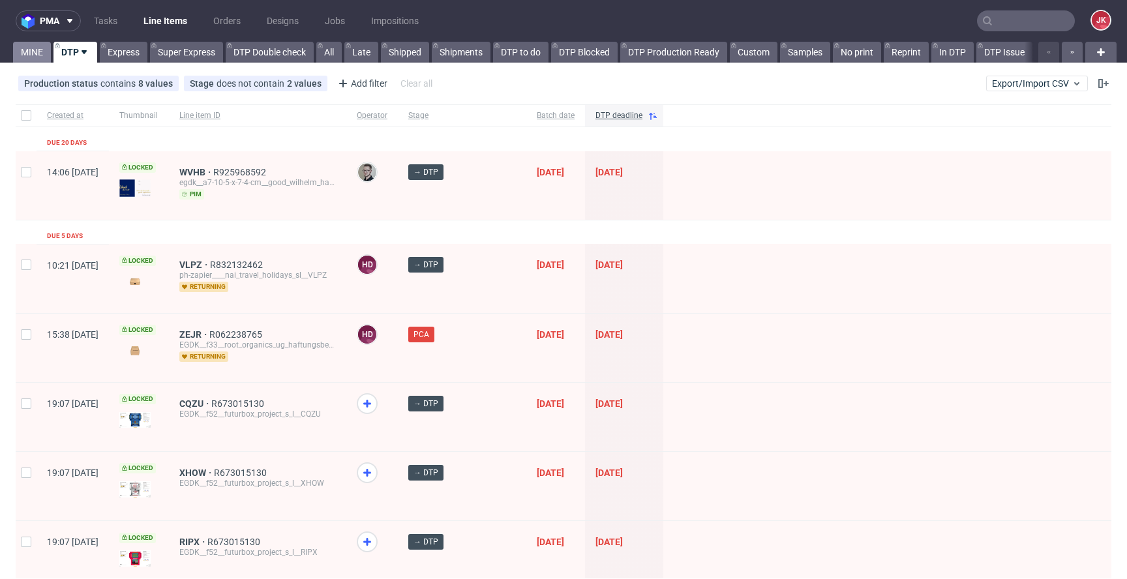
click at [35, 58] on link "MINE" at bounding box center [32, 52] width 38 height 21
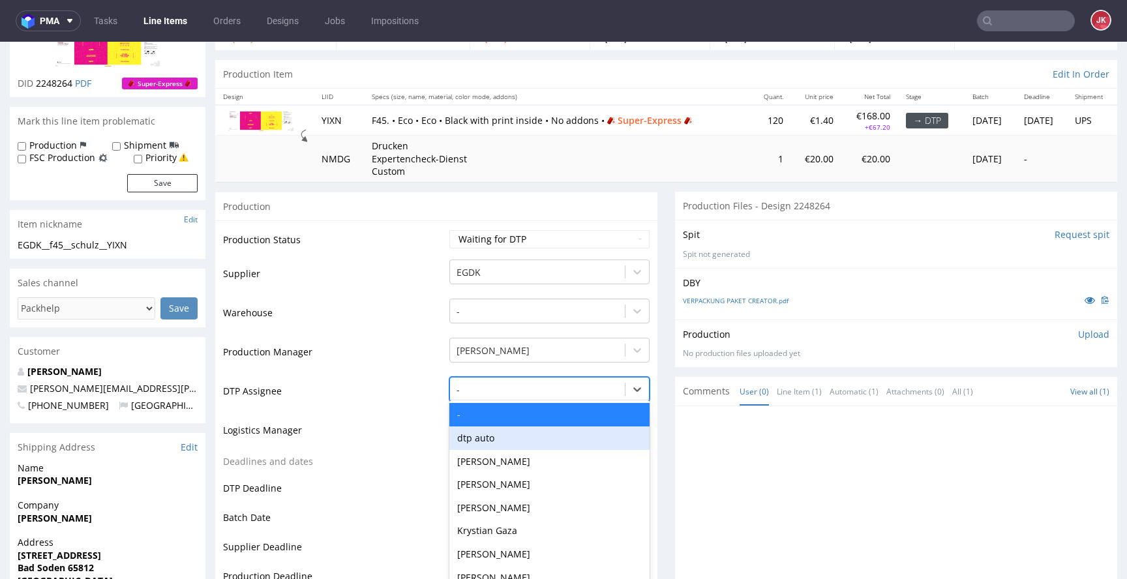
click at [506, 395] on div "dtp auto, 2 of 30. 30 results available. Use Up and Down to choose options, pre…" at bounding box center [549, 386] width 200 height 18
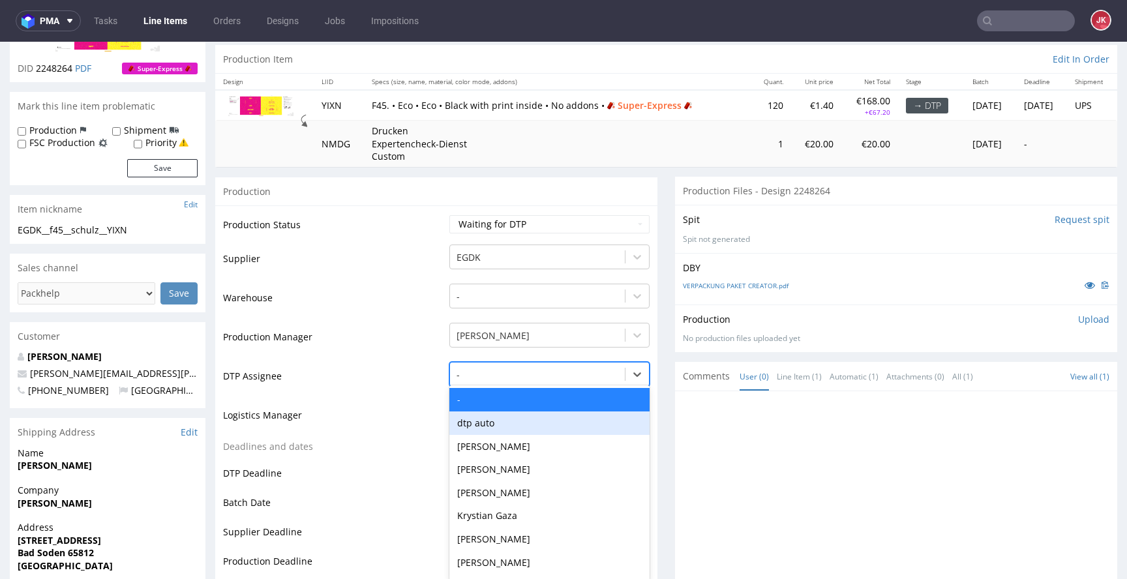
scroll to position [133, 0]
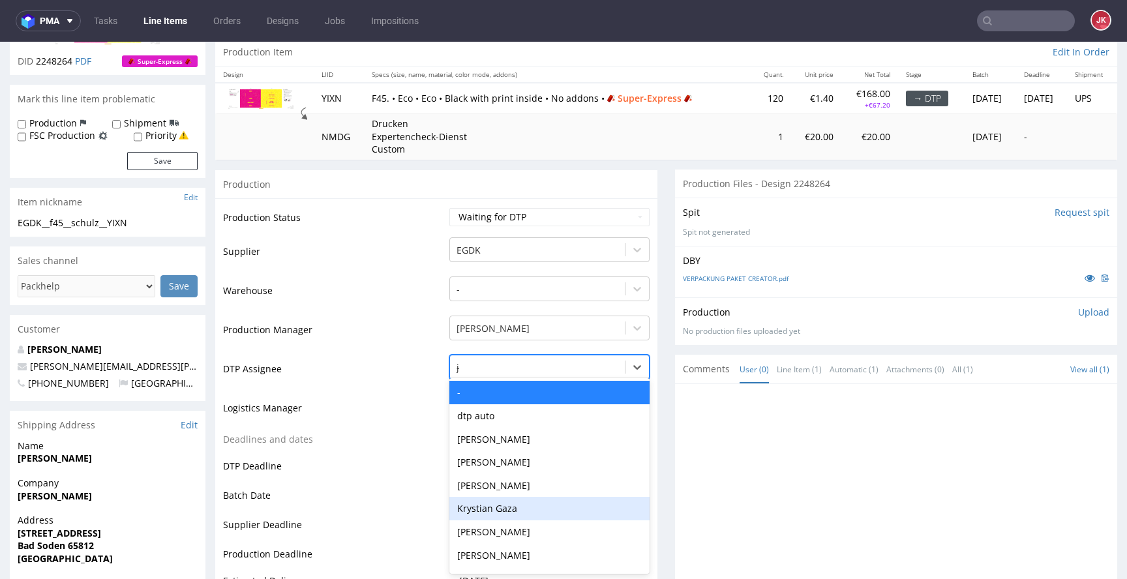
type input "ja"
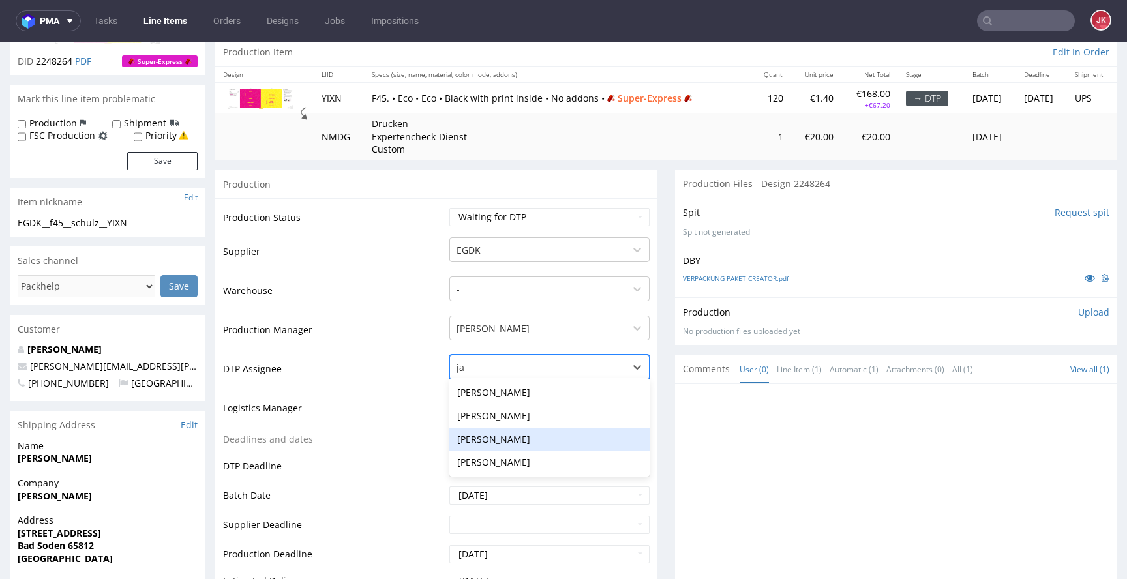
click at [486, 437] on div "Jan Kocik" at bounding box center [549, 439] width 200 height 23
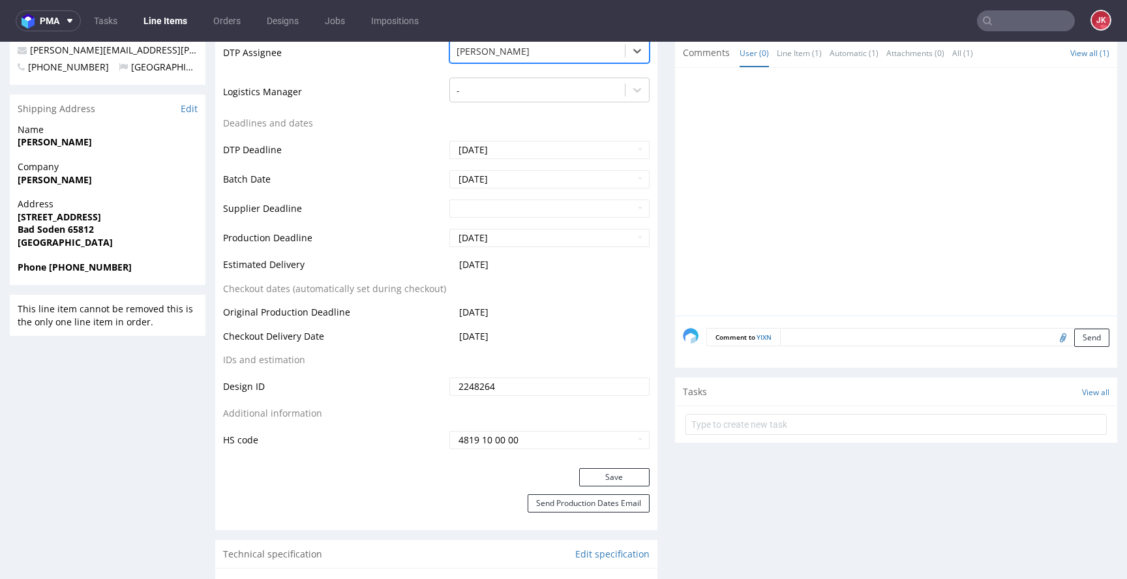
scroll to position [473, 0]
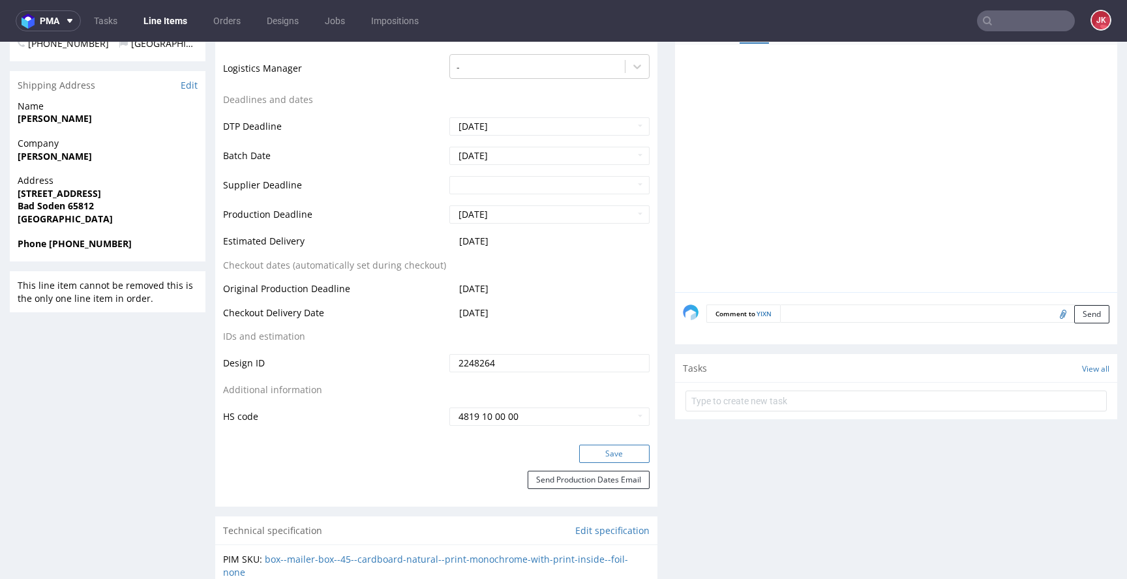
click at [583, 447] on button "Save" at bounding box center [614, 454] width 70 height 18
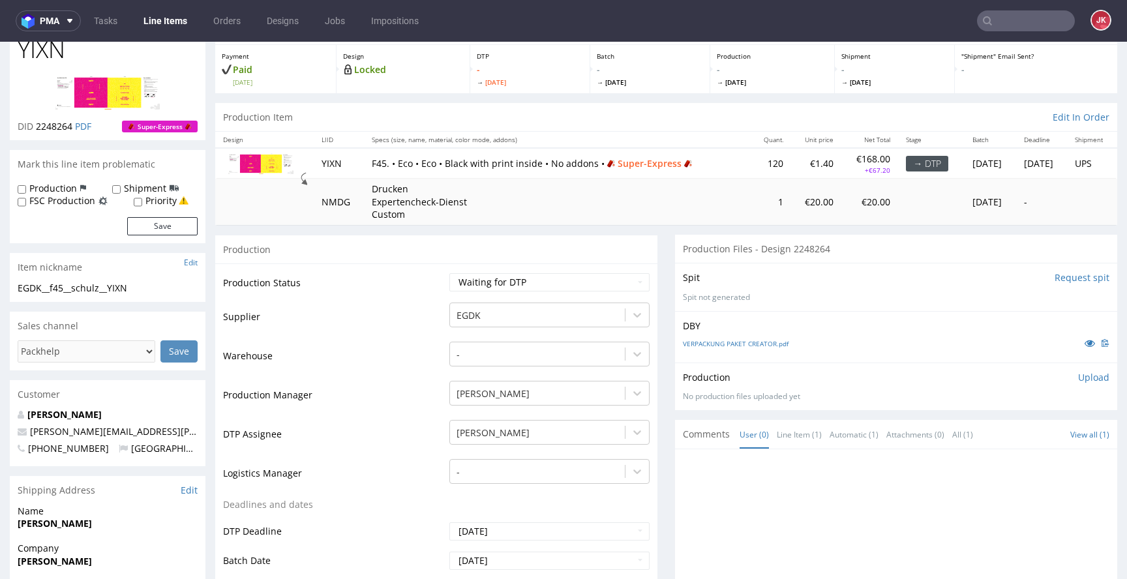
scroll to position [62, 0]
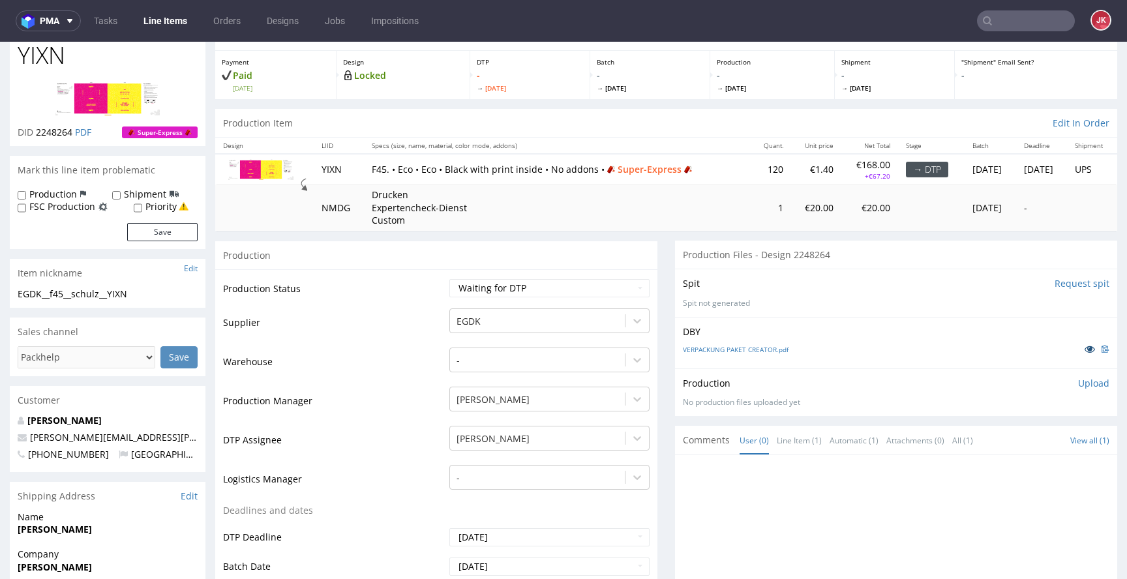
click at [1085, 346] on icon at bounding box center [1090, 348] width 10 height 9
click at [433, 314] on td "Supplier" at bounding box center [334, 326] width 223 height 39
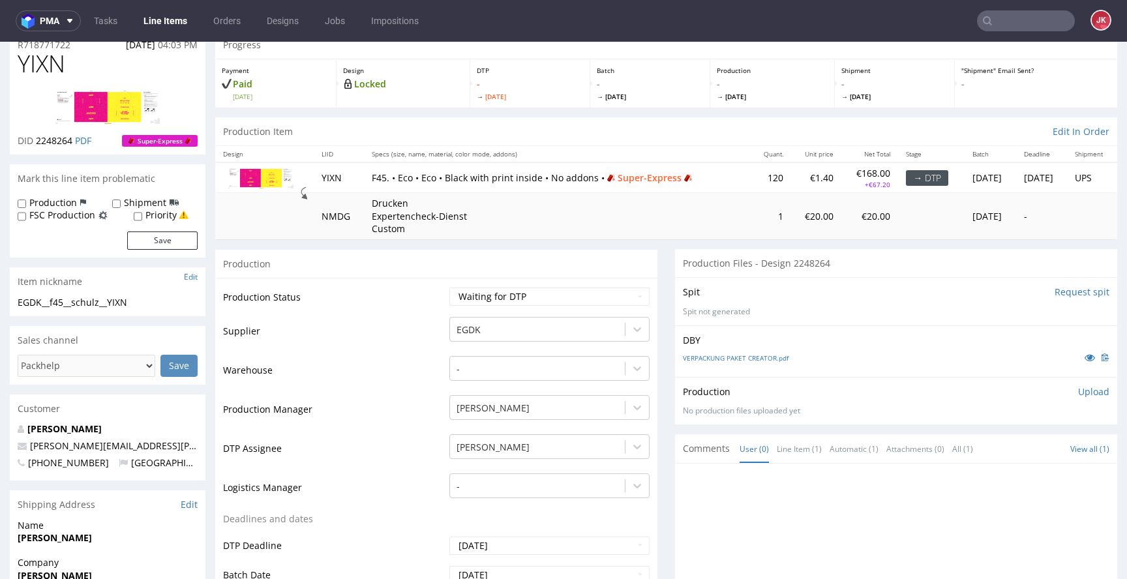
scroll to position [43, 0]
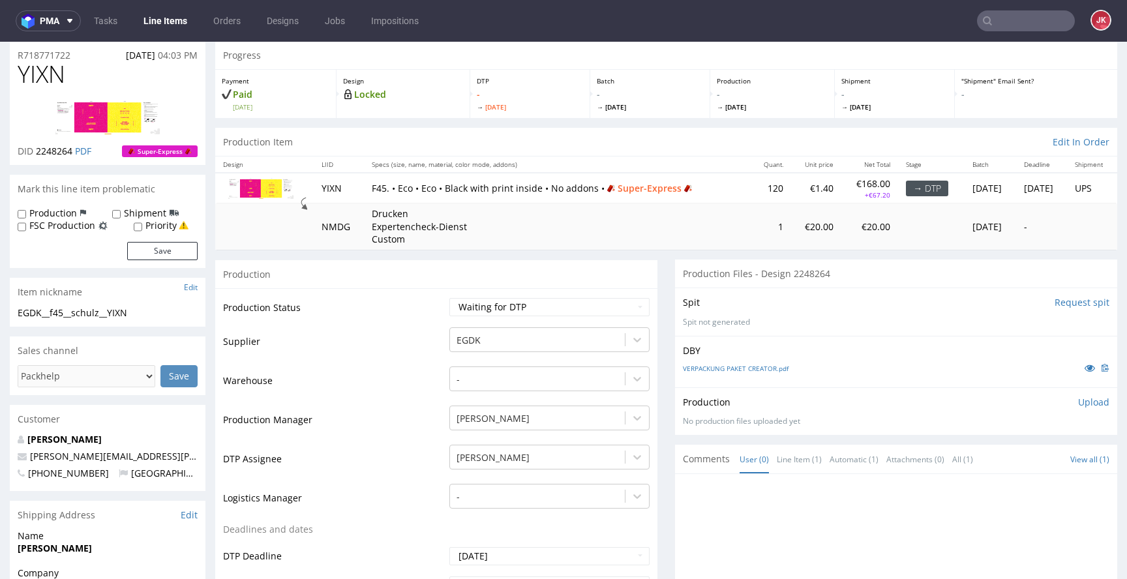
click at [423, 326] on td "Supplier" at bounding box center [334, 345] width 223 height 39
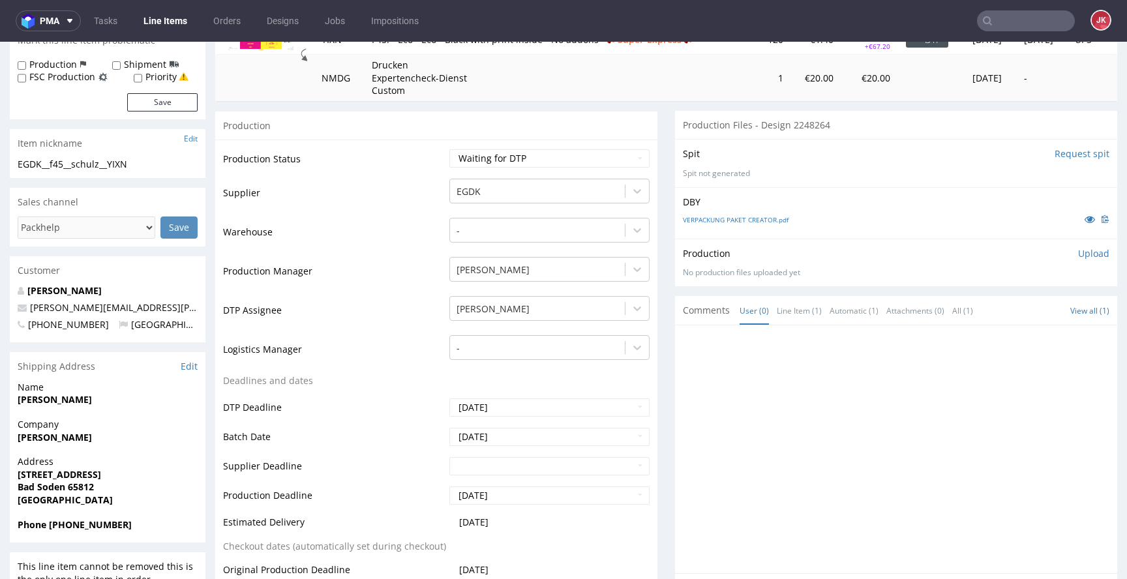
scroll to position [78, 0]
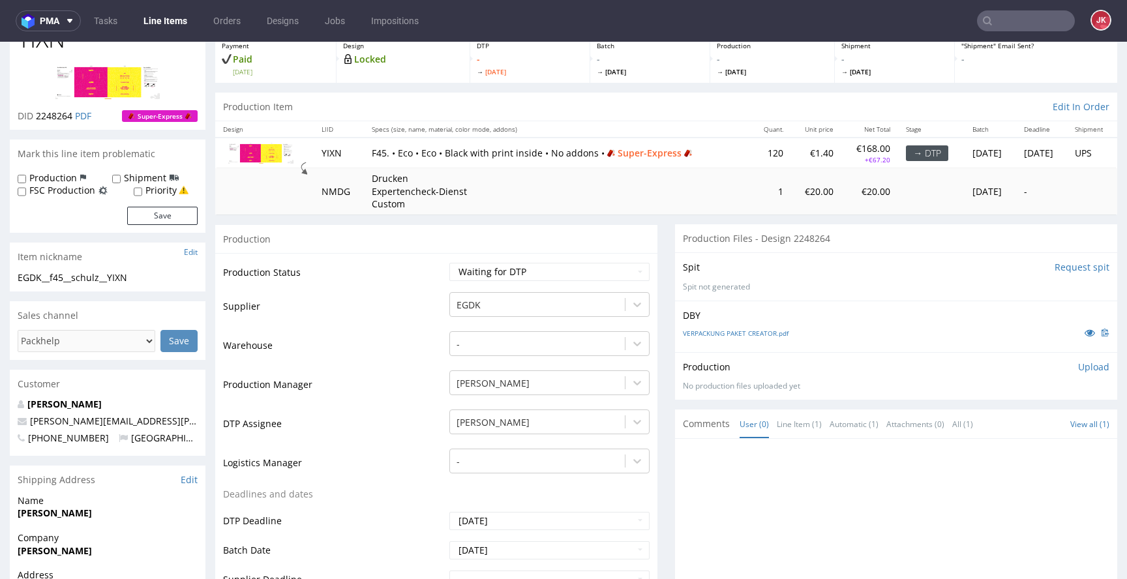
click at [155, 194] on label "Priority" at bounding box center [160, 190] width 31 height 13
click at [142, 194] on input "Priority" at bounding box center [138, 192] width 8 height 10
checkbox input "true"
click at [155, 220] on button "Save" at bounding box center [162, 216] width 70 height 18
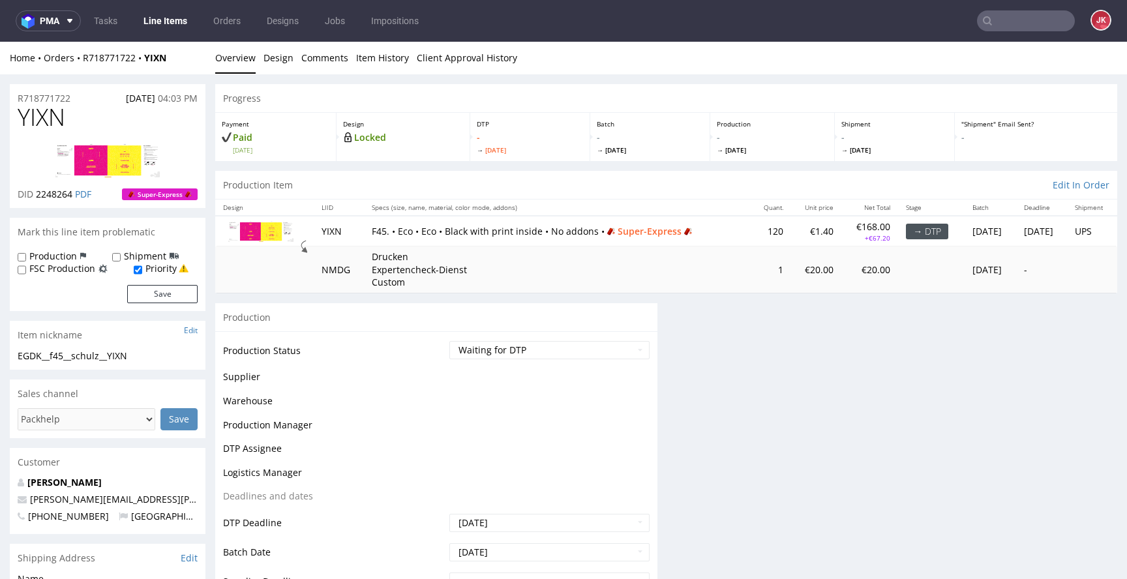
scroll to position [0, 0]
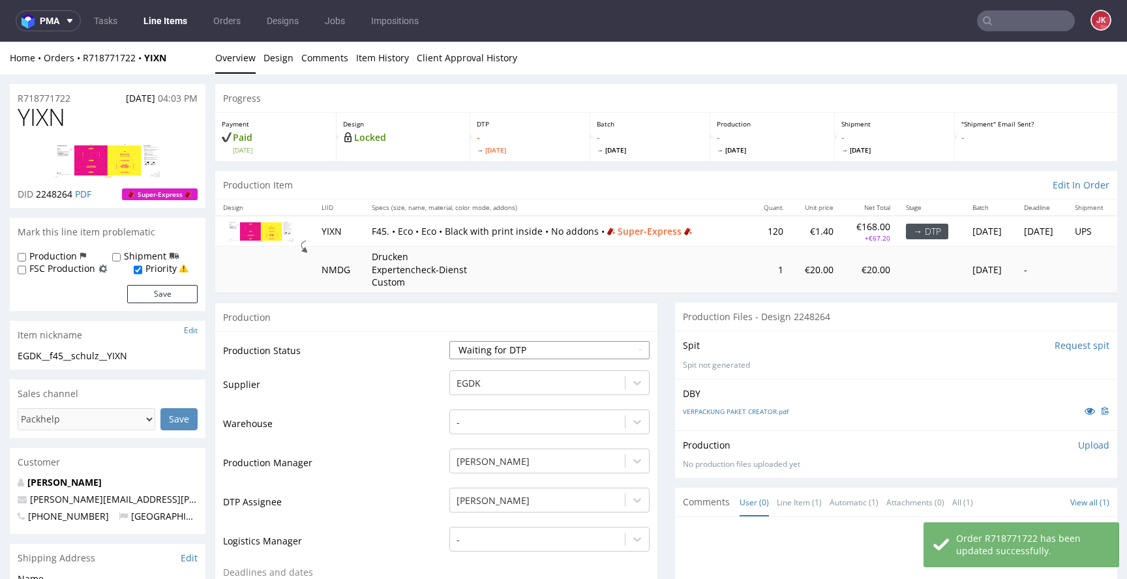
click at [515, 357] on select "Waiting for Artwork Waiting for Diecut Waiting for Mockup Waiting for DTP Waiti…" at bounding box center [549, 350] width 200 height 18
select select "dtp_issue"
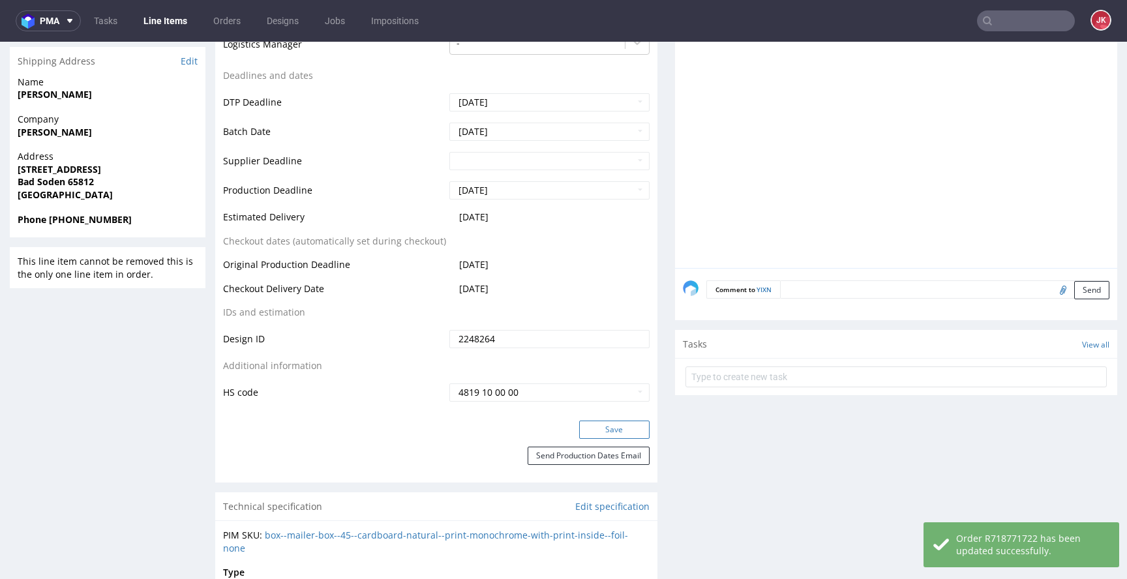
scroll to position [500, 0]
click at [610, 425] on button "Save" at bounding box center [614, 427] width 70 height 18
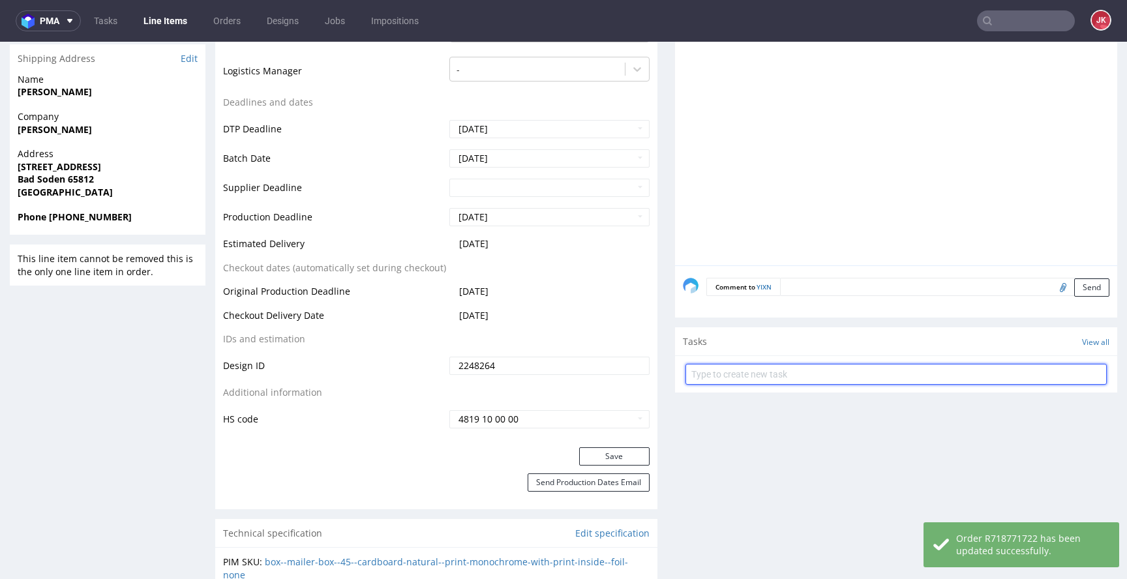
click at [722, 376] on input "text" at bounding box center [896, 374] width 421 height 21
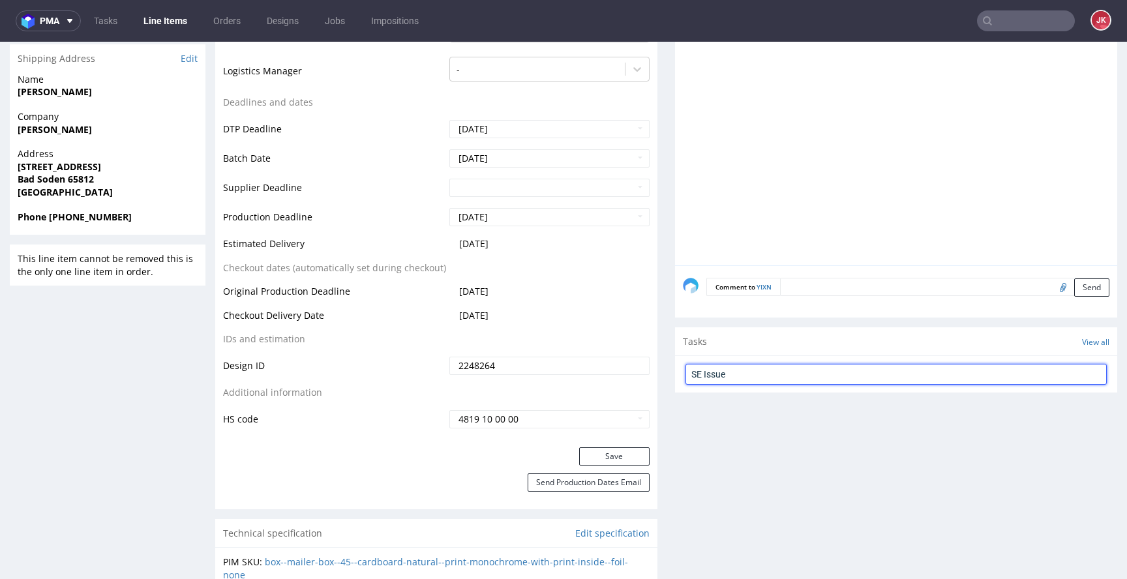
type input "SE Issue"
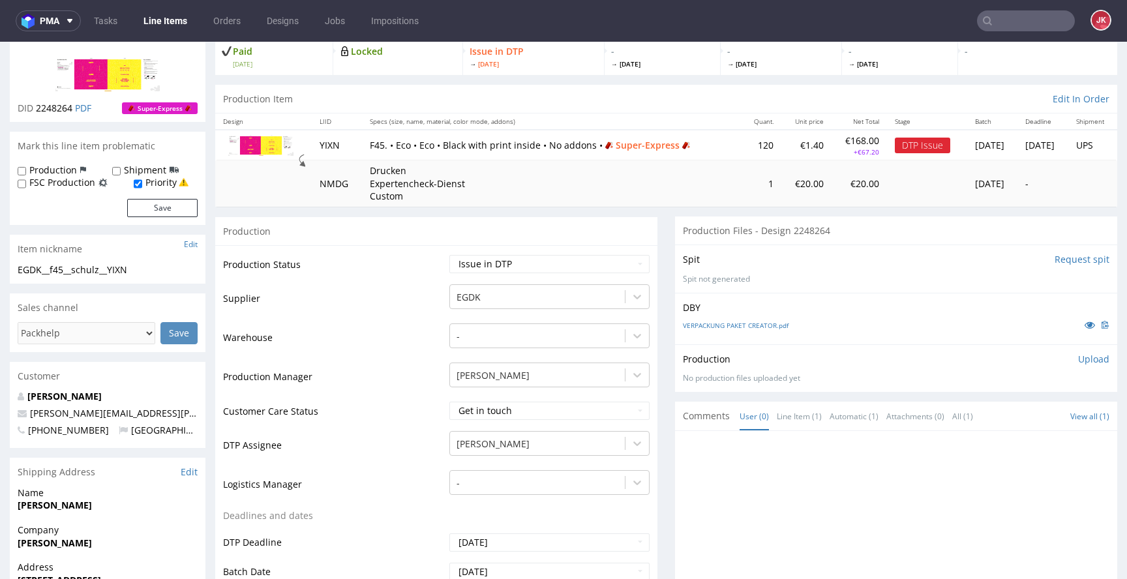
scroll to position [0, 0]
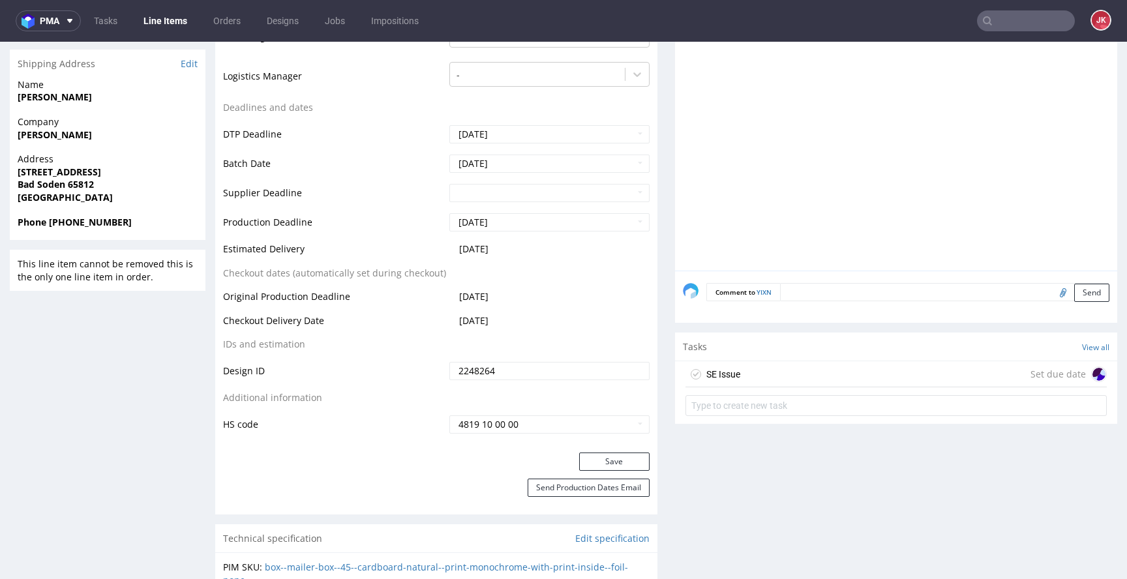
scroll to position [507, 0]
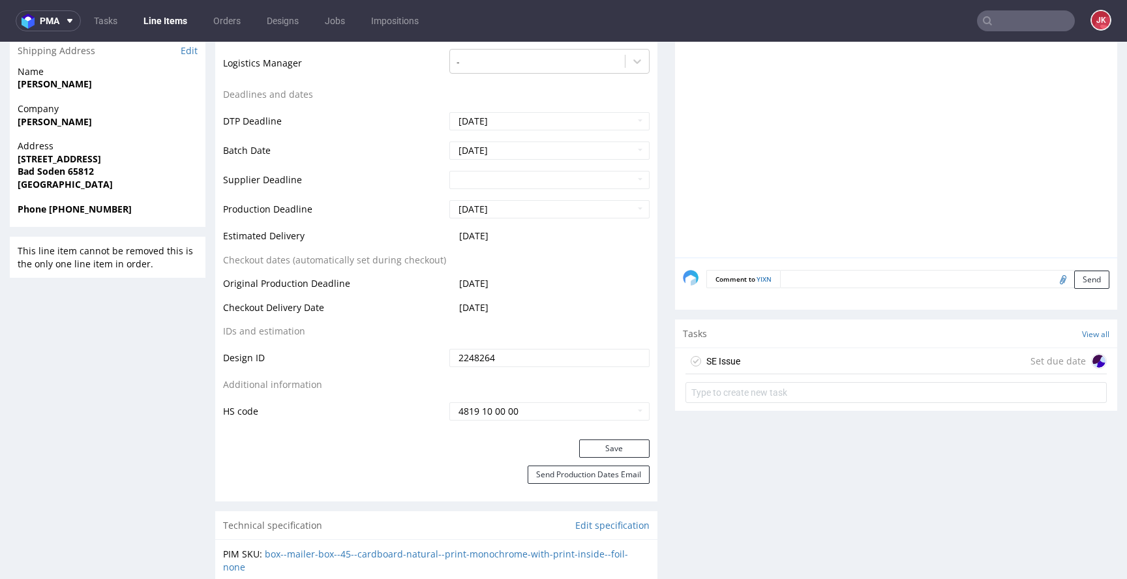
click at [727, 365] on div "SE Issue" at bounding box center [723, 362] width 34 height 16
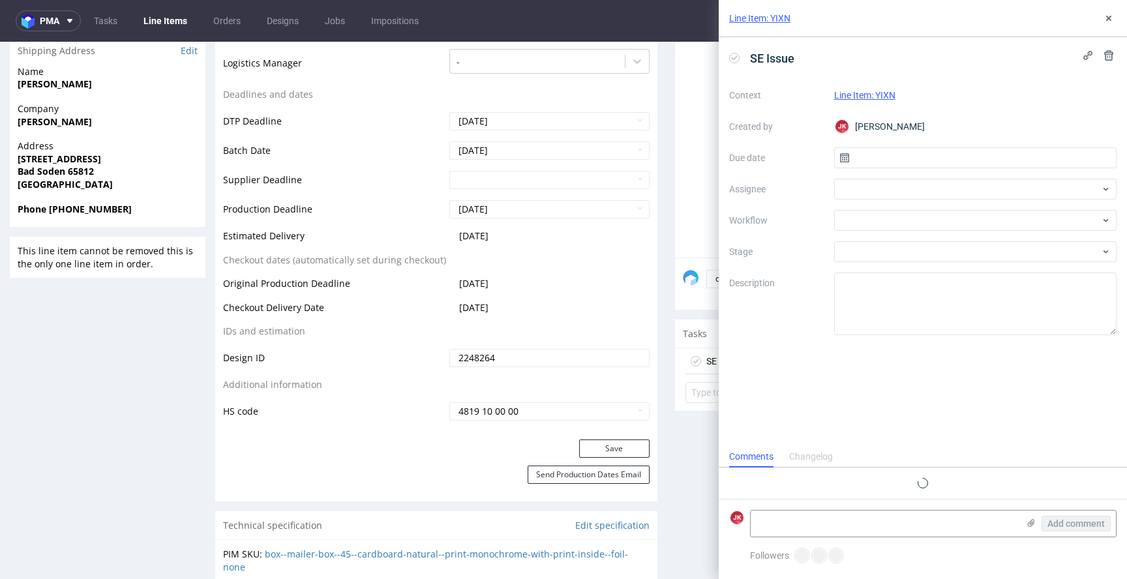
scroll to position [10, 0]
click at [901, 166] on input "text" at bounding box center [975, 157] width 283 height 21
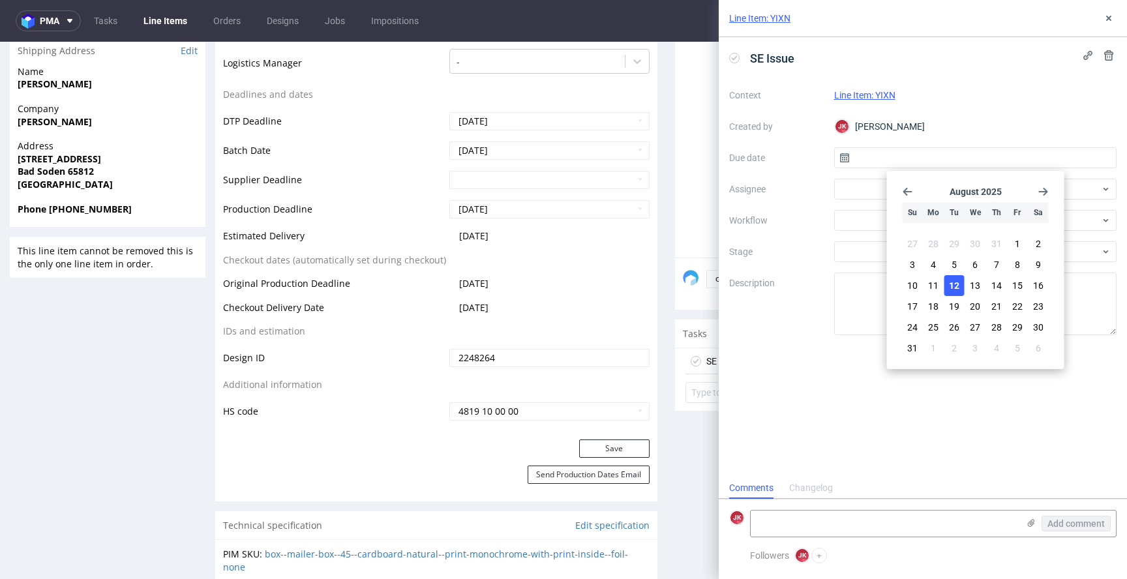
click at [957, 284] on span "12" at bounding box center [954, 285] width 10 height 13
type input "12/08/2025"
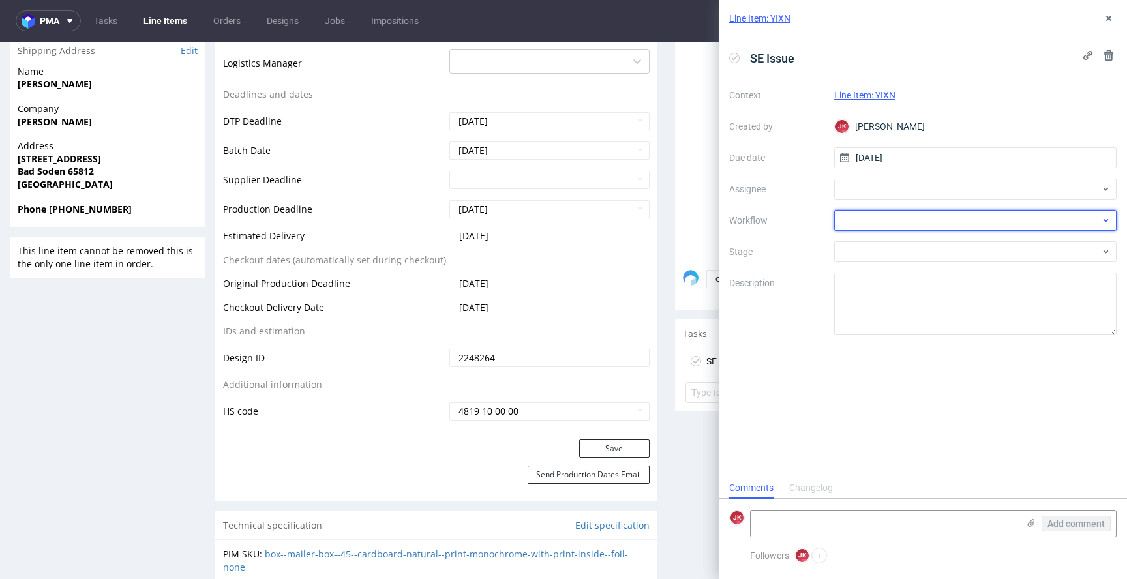
click at [882, 212] on div at bounding box center [975, 220] width 283 height 21
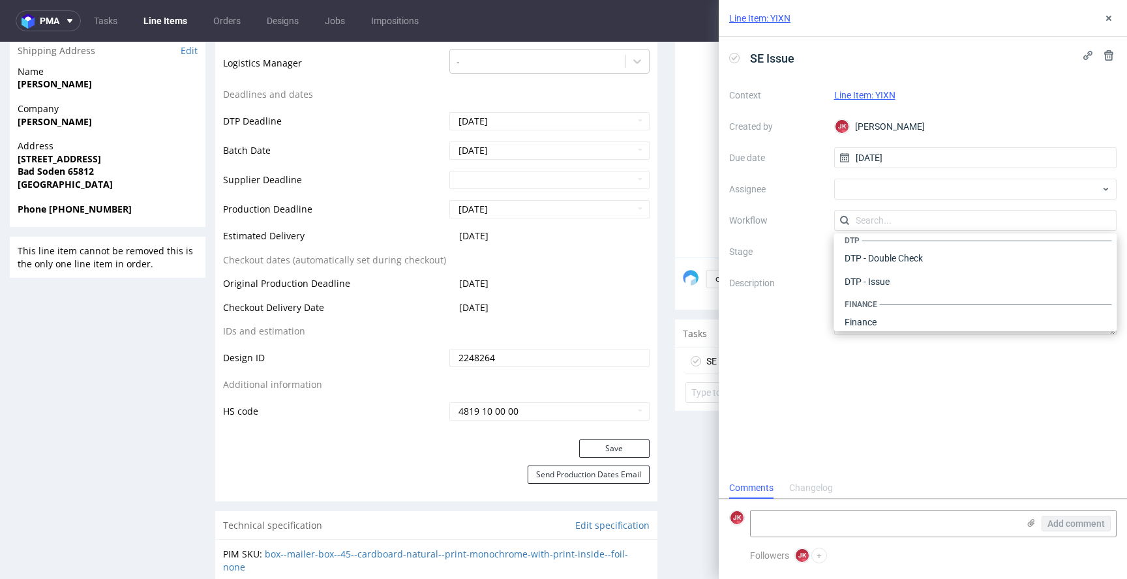
scroll to position [0, 0]
click at [894, 294] on div "DTP - Issue" at bounding box center [975, 290] width 273 height 23
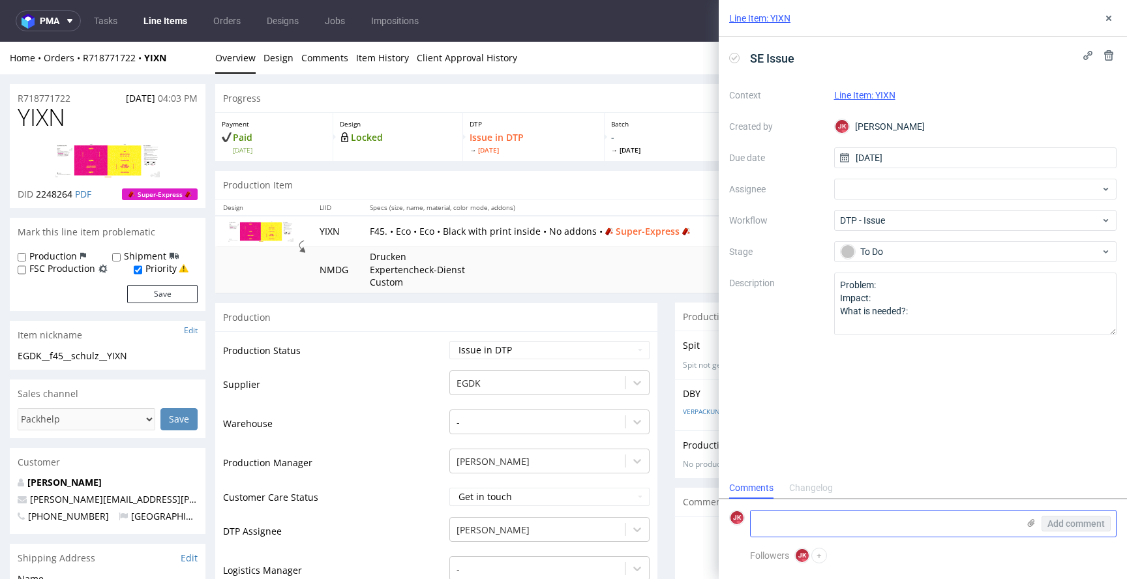
click at [836, 520] on textarea at bounding box center [884, 524] width 267 height 26
click at [809, 523] on textarea "Client choose Eco print for colour design. It need to be change to Eco Color/Fu…" at bounding box center [884, 518] width 267 height 37
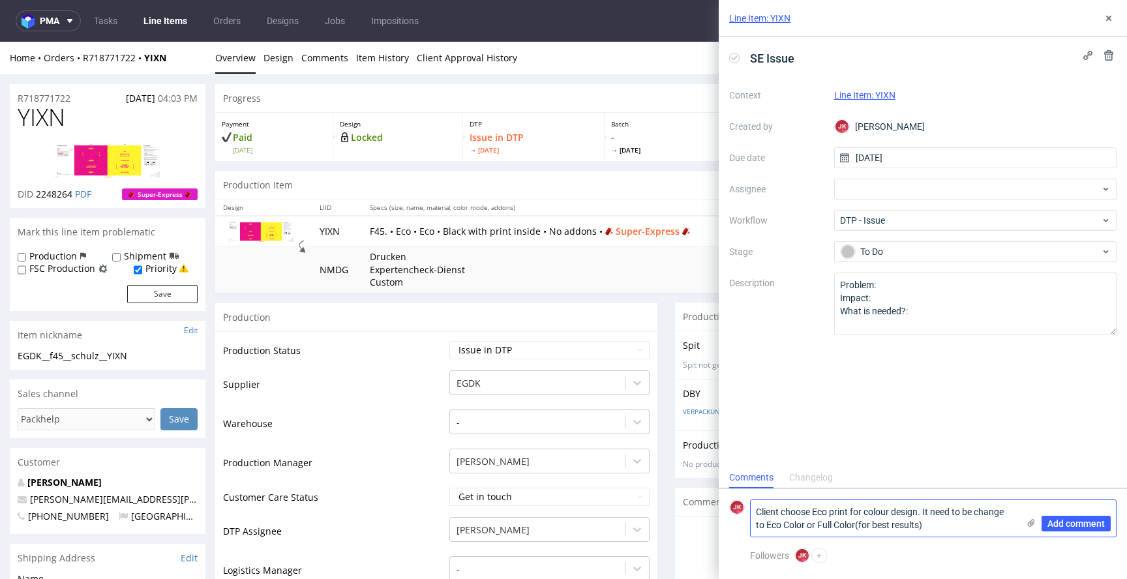
type textarea "Client choose Eco print for colour design. It need to be change to Eco Color or…"
click at [942, 529] on textarea "Client choose Eco print for colour design. It need to be change to Eco Color or…" at bounding box center [884, 518] width 267 height 37
click at [1082, 526] on span "Add comment" at bounding box center [1076, 523] width 57 height 9
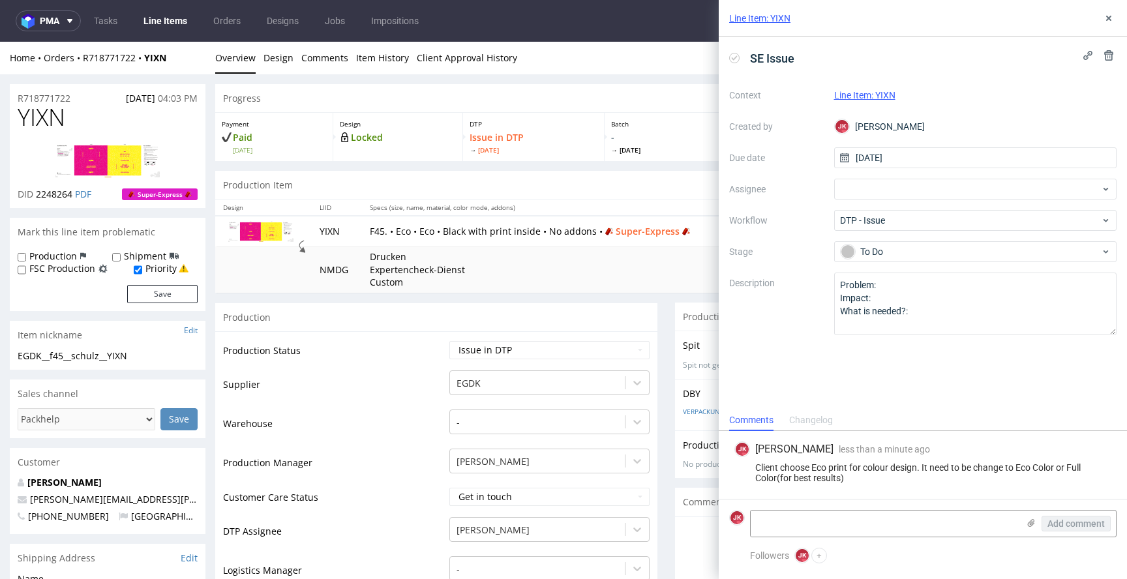
click at [837, 466] on div "Client choose Eco print for colour design. It need to be change to Eco Color or…" at bounding box center [922, 472] width 377 height 21
copy div "Client choose Eco print for colour design. It need to be change to Eco Color or…"
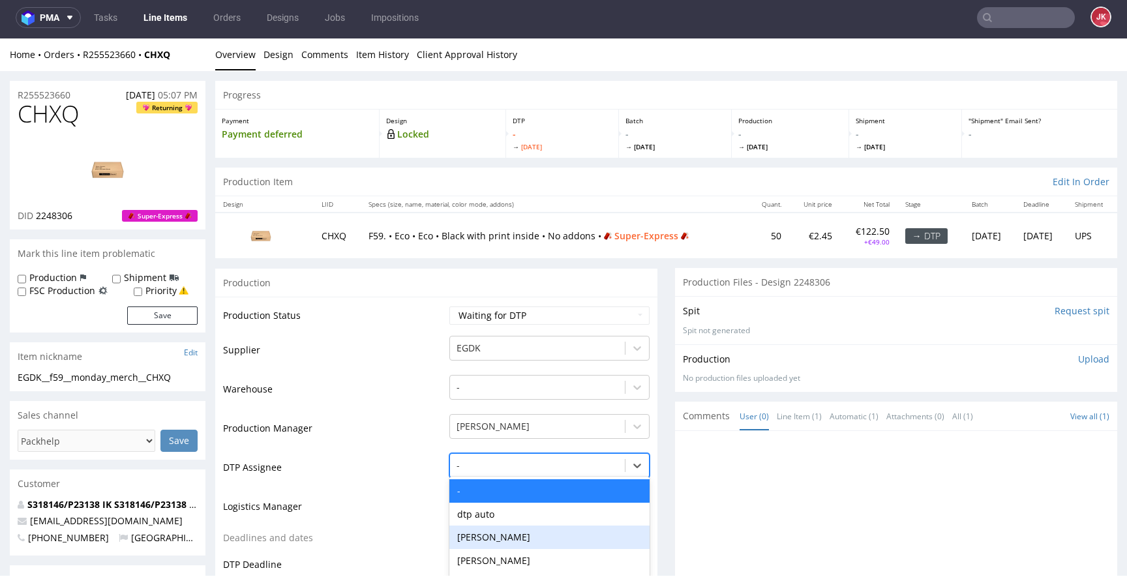
click at [499, 466] on div "Hapka Dominika, 3 of 30. 30 results available. Use Up and Down to choose option…" at bounding box center [549, 462] width 200 height 18
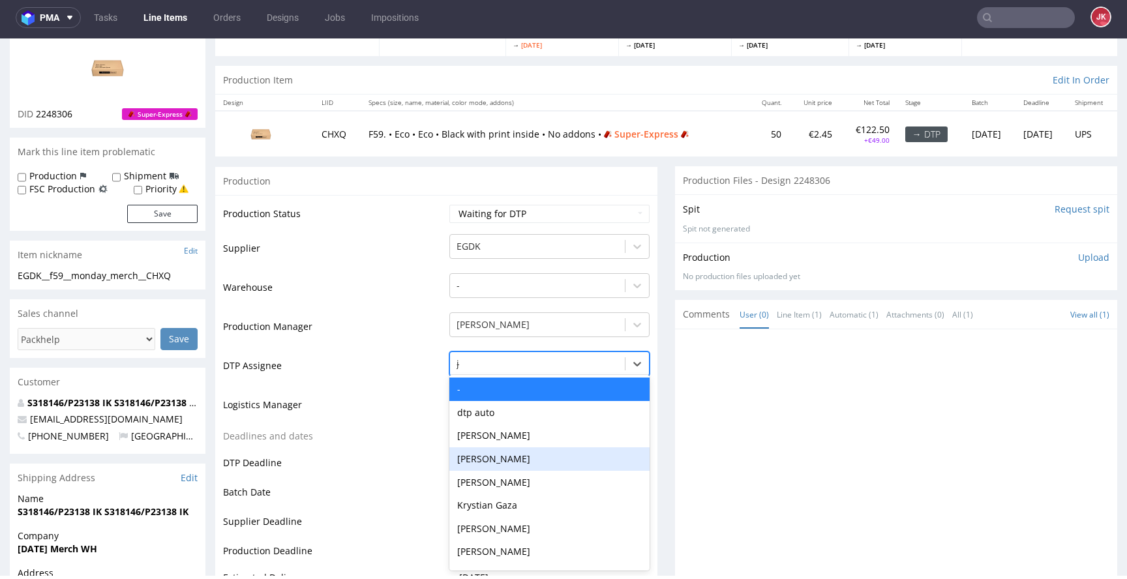
type input "ja"
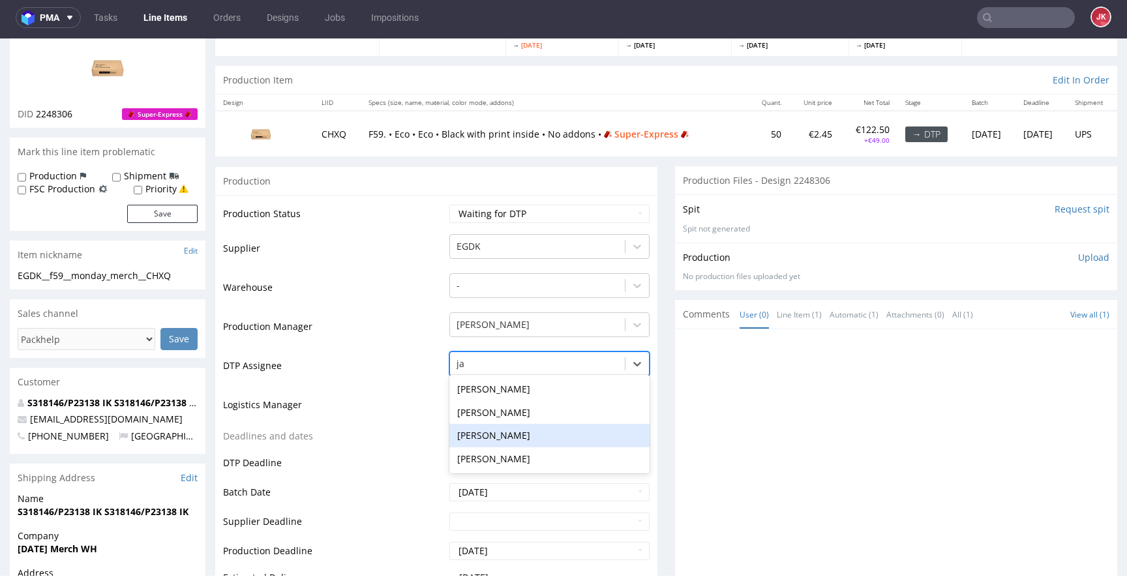
click at [532, 444] on div "[PERSON_NAME]" at bounding box center [549, 435] width 200 height 23
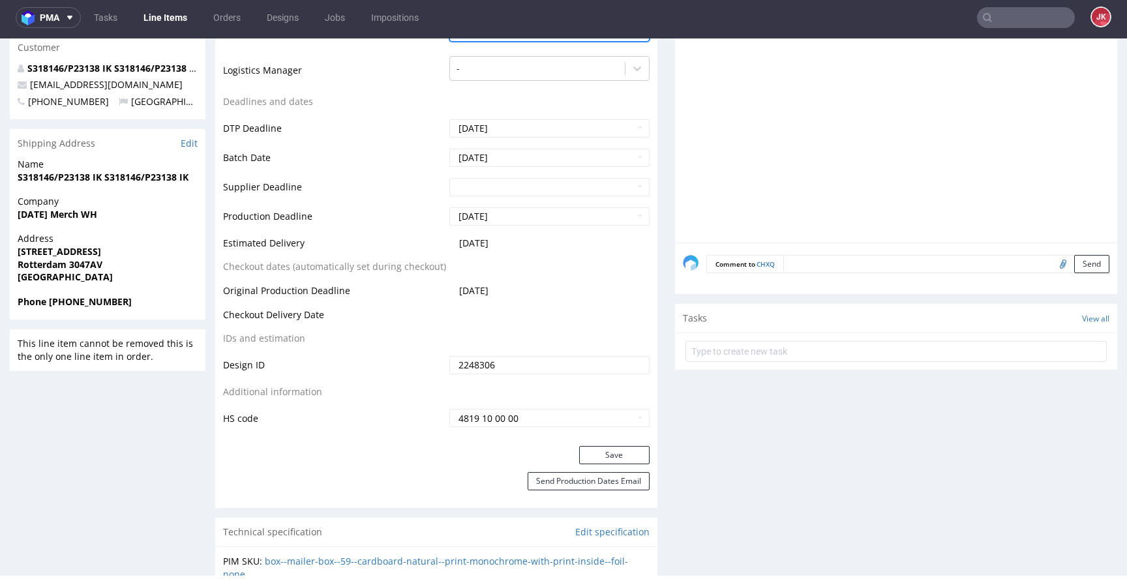
scroll to position [460, 0]
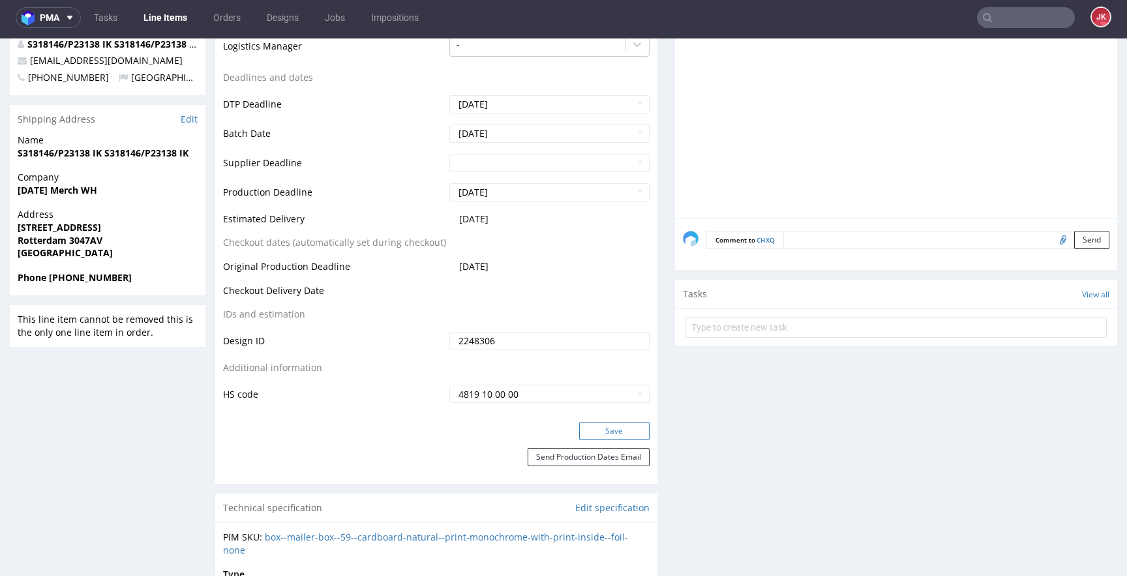
click at [596, 432] on button "Save" at bounding box center [614, 431] width 70 height 18
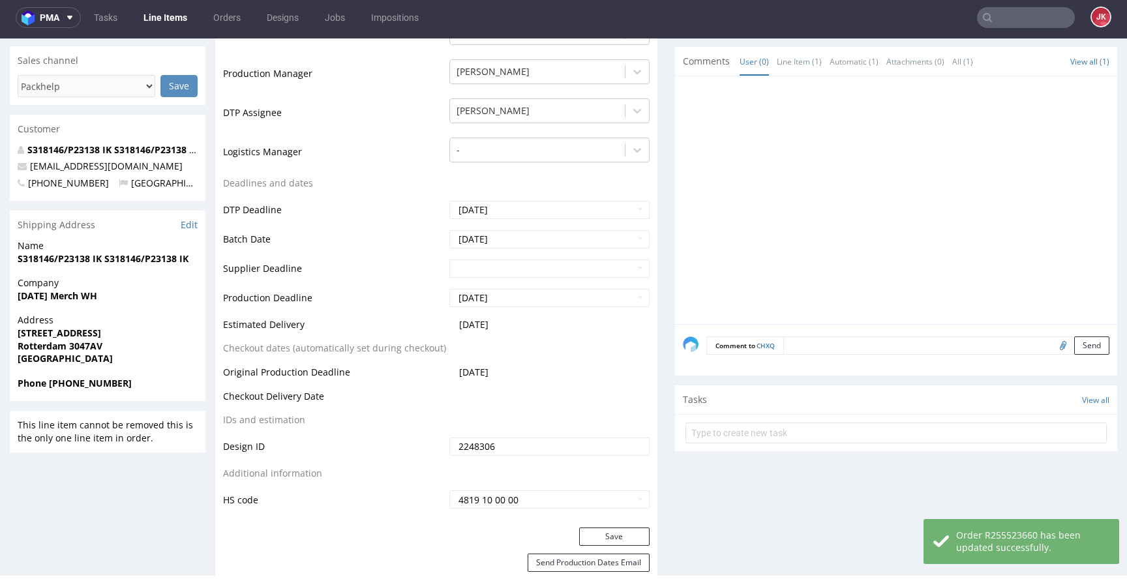
scroll to position [0, 0]
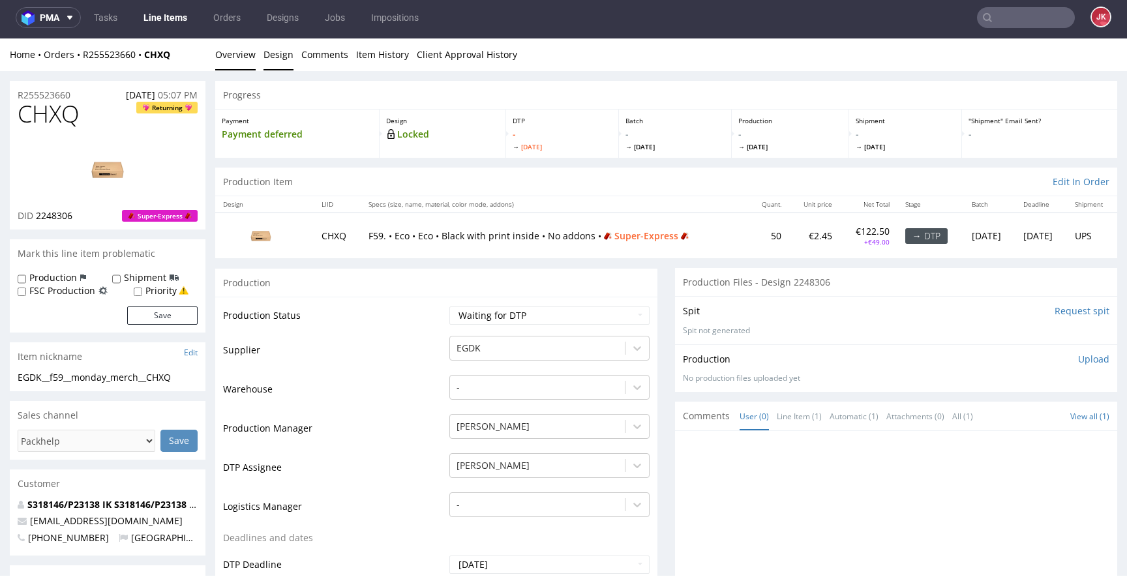
click at [282, 61] on link "Design" at bounding box center [279, 54] width 30 height 32
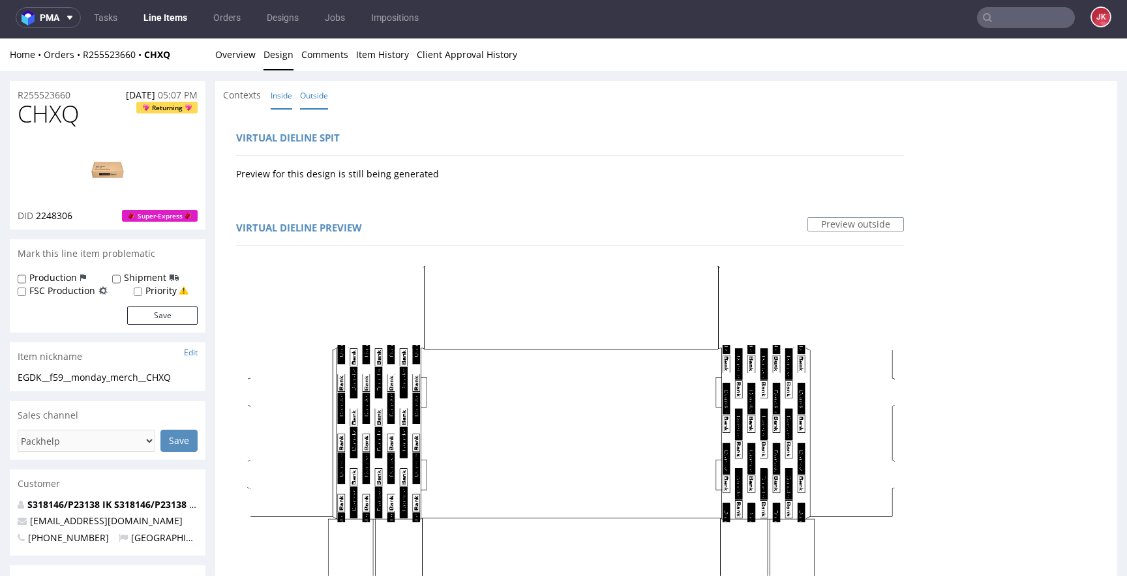
click at [282, 104] on link "Inside" at bounding box center [282, 96] width 22 height 28
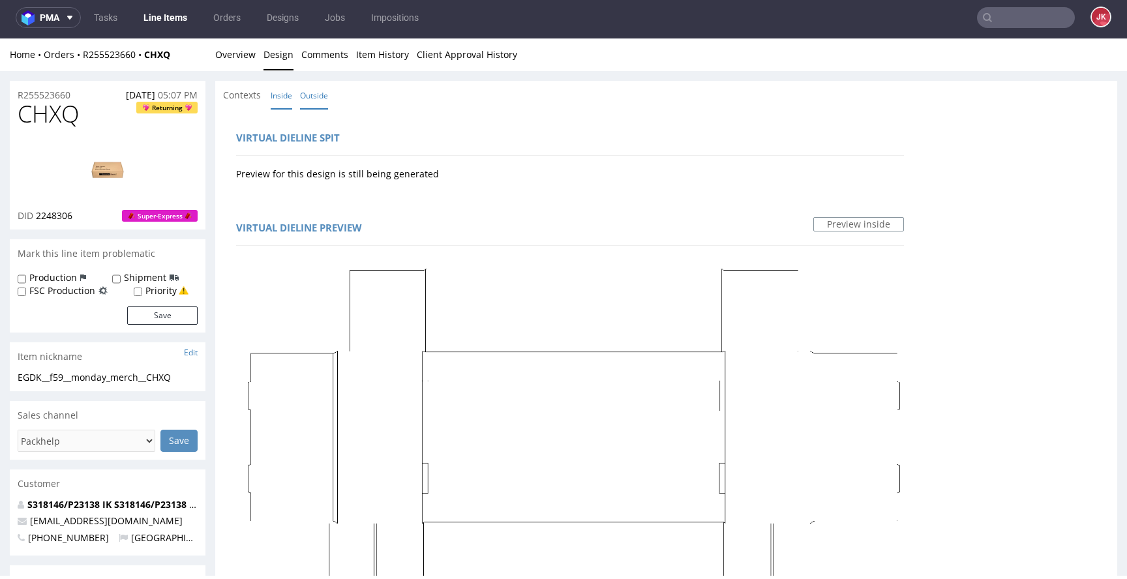
click at [312, 101] on link "Outside" at bounding box center [314, 96] width 28 height 28
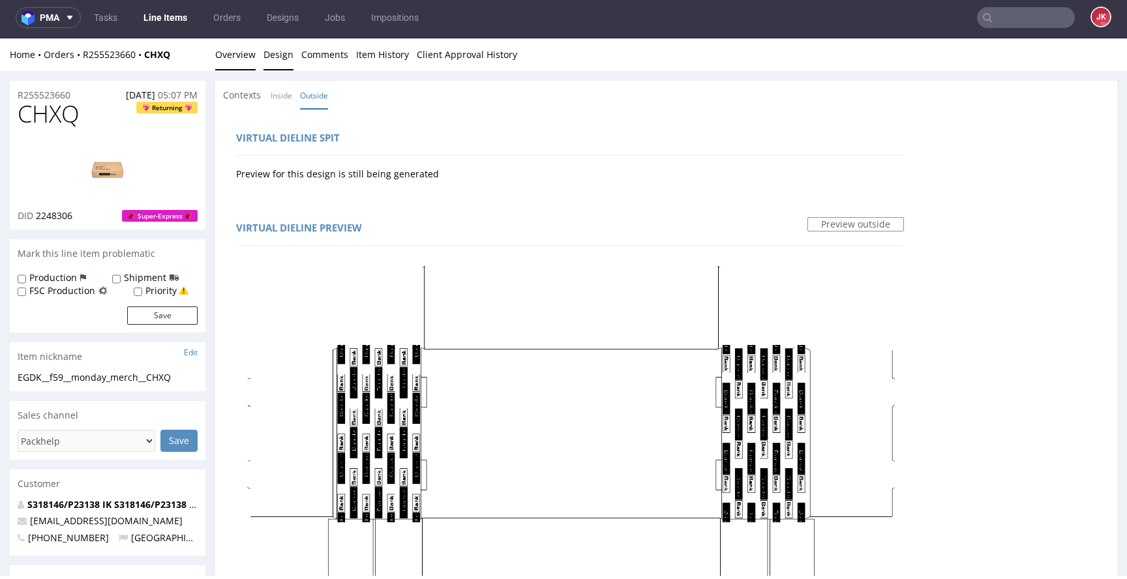
click at [241, 65] on link "Overview" at bounding box center [235, 54] width 40 height 32
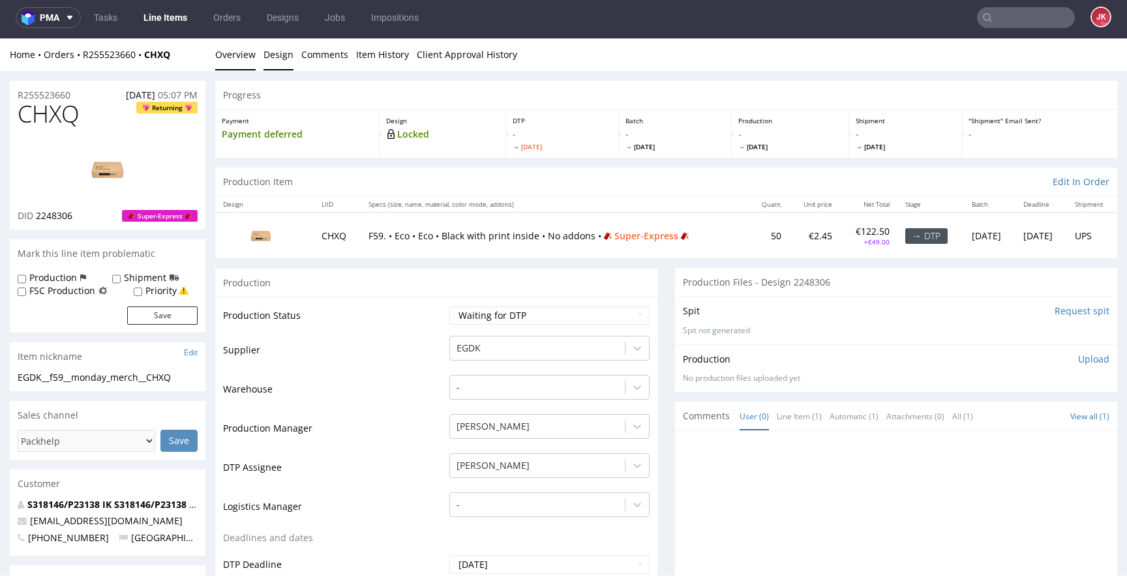
click at [283, 59] on link "Design" at bounding box center [279, 54] width 30 height 32
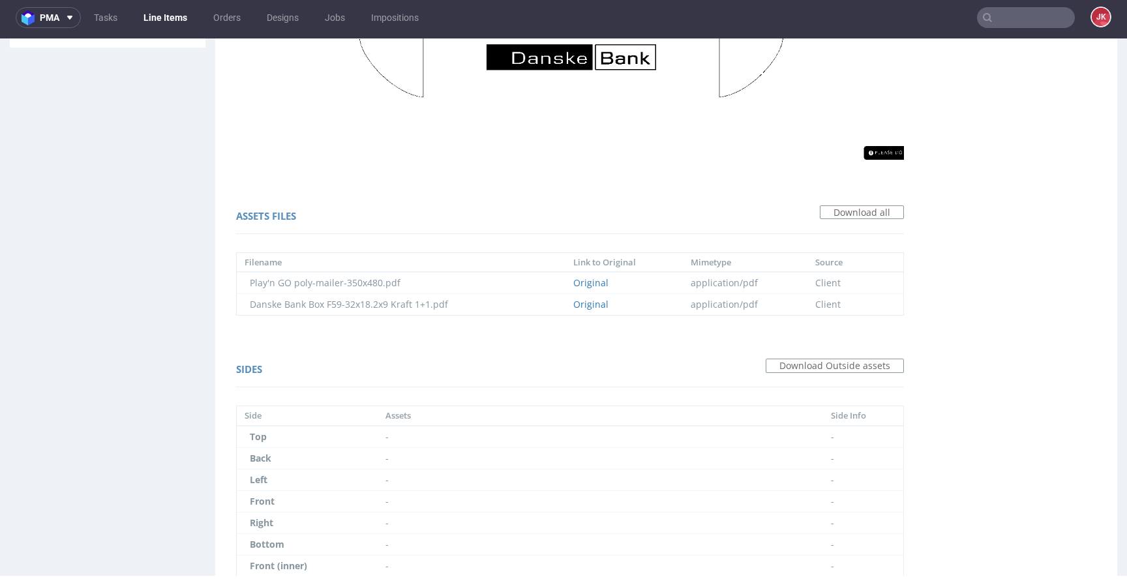
scroll to position [921, 0]
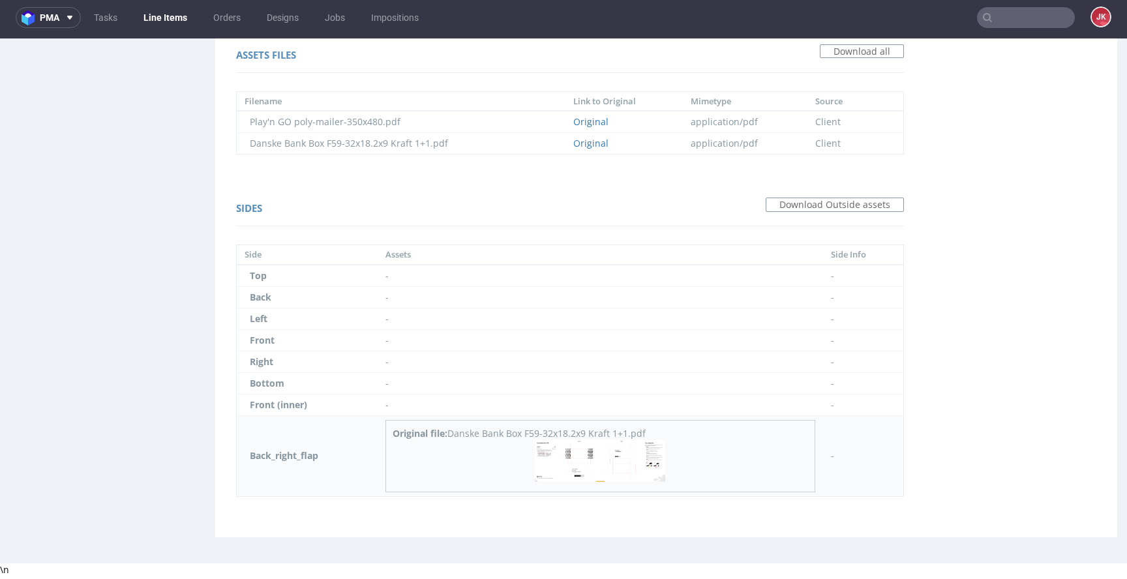
click at [587, 474] on img at bounding box center [600, 461] width 130 height 42
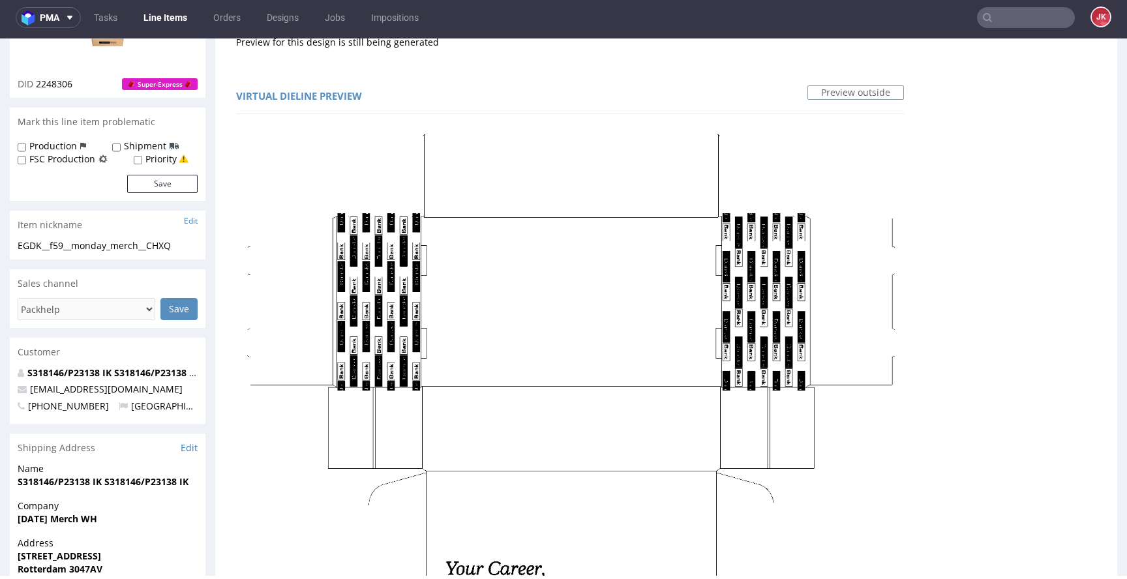
scroll to position [0, 0]
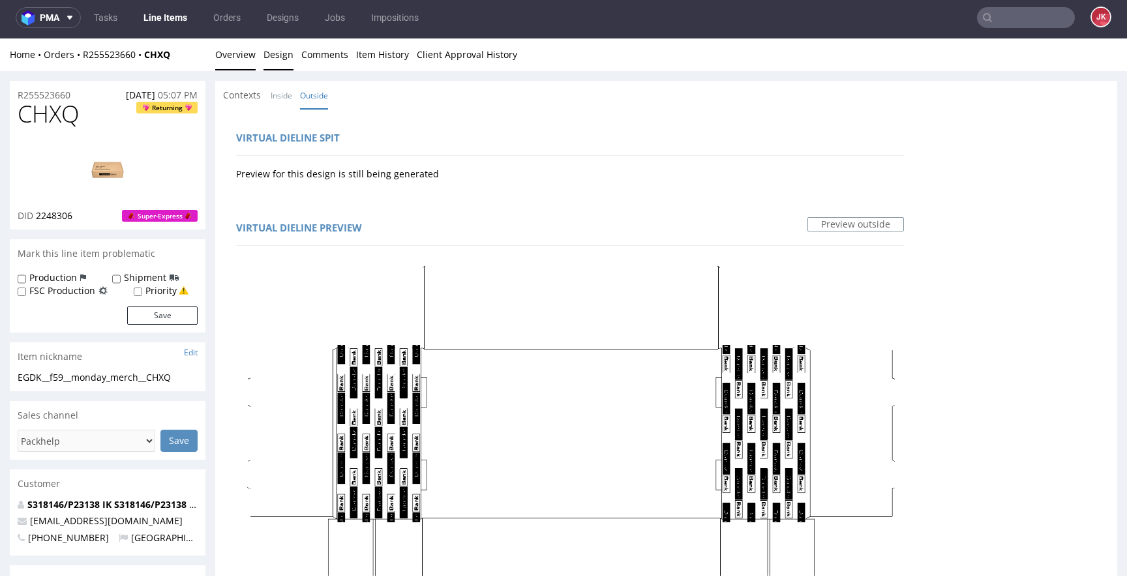
click at [248, 63] on link "Overview" at bounding box center [235, 54] width 40 height 32
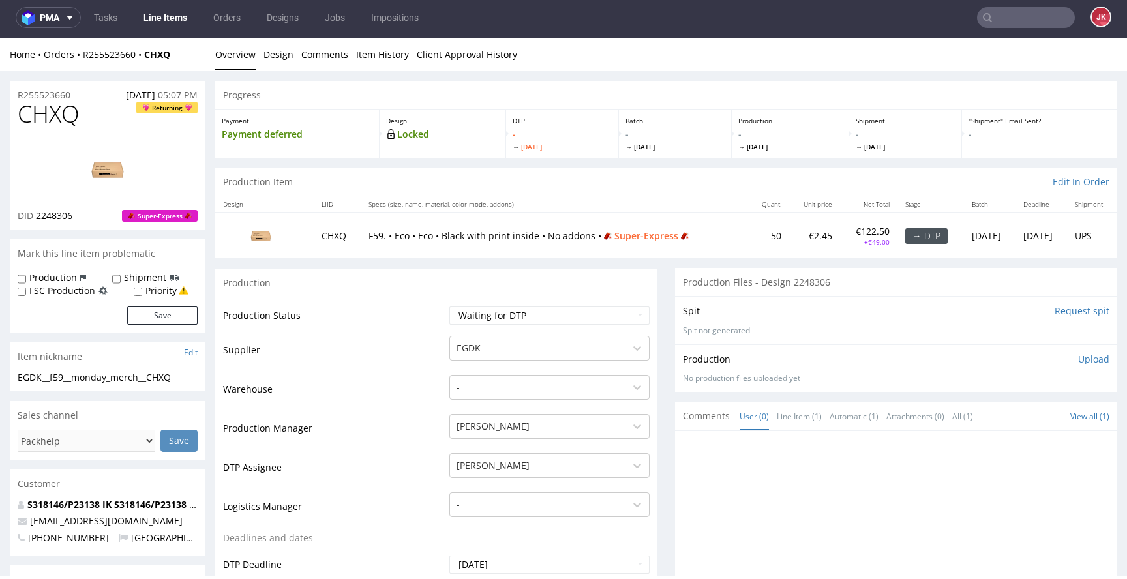
click at [430, 330] on td "Production Status" at bounding box center [334, 319] width 223 height 29
click at [427, 405] on td "Warehouse" at bounding box center [334, 393] width 223 height 39
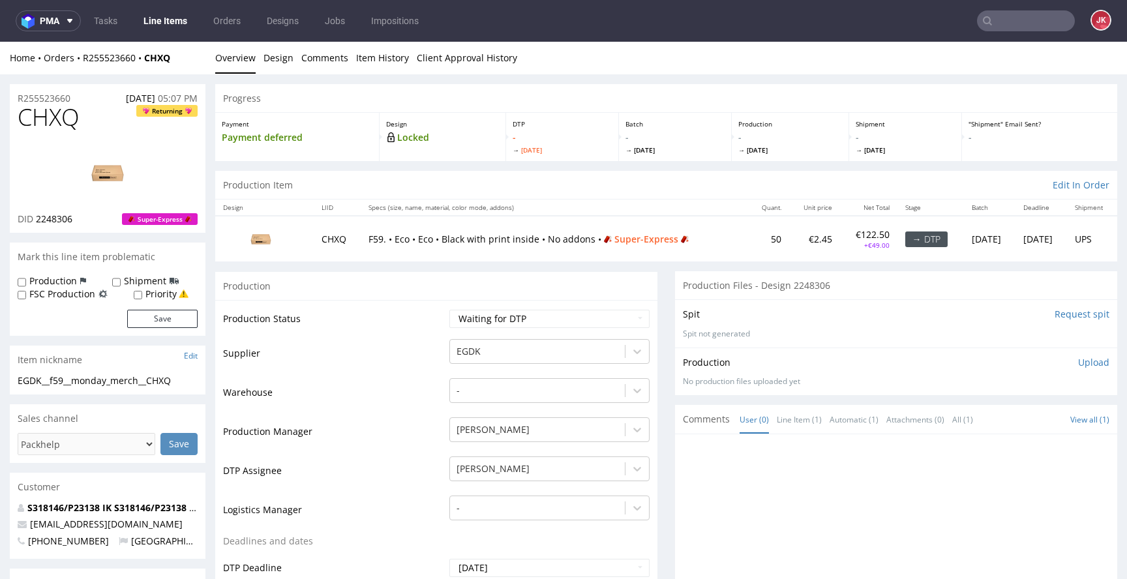
click at [161, 299] on label "Priority" at bounding box center [160, 294] width 31 height 13
click at [142, 299] on input "Priority" at bounding box center [138, 295] width 8 height 10
checkbox input "true"
click at [161, 319] on button "Save" at bounding box center [162, 319] width 70 height 18
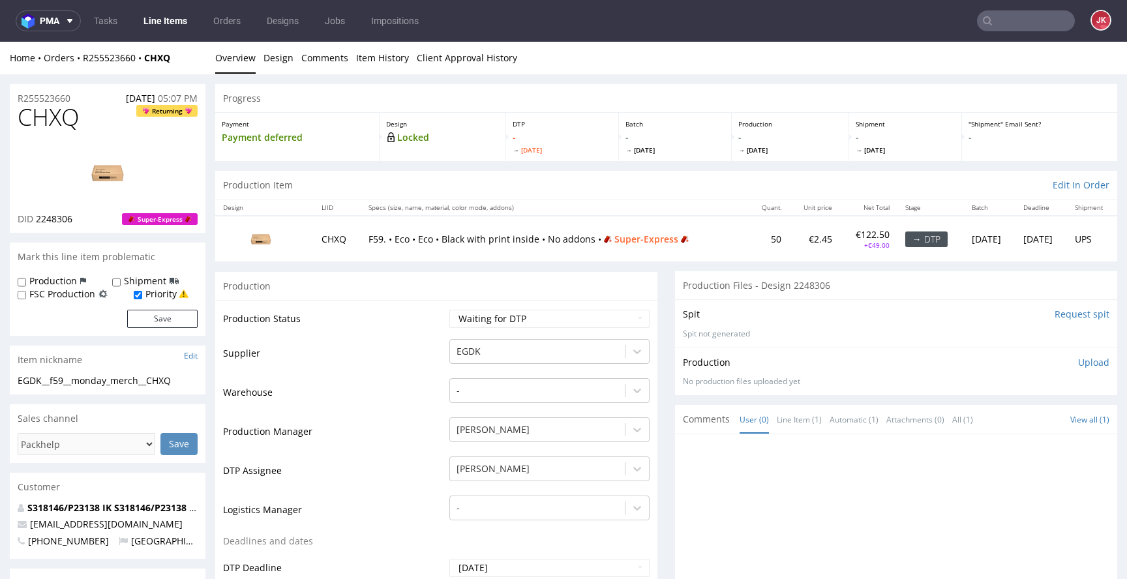
click at [423, 368] on td "Supplier" at bounding box center [334, 357] width 223 height 39
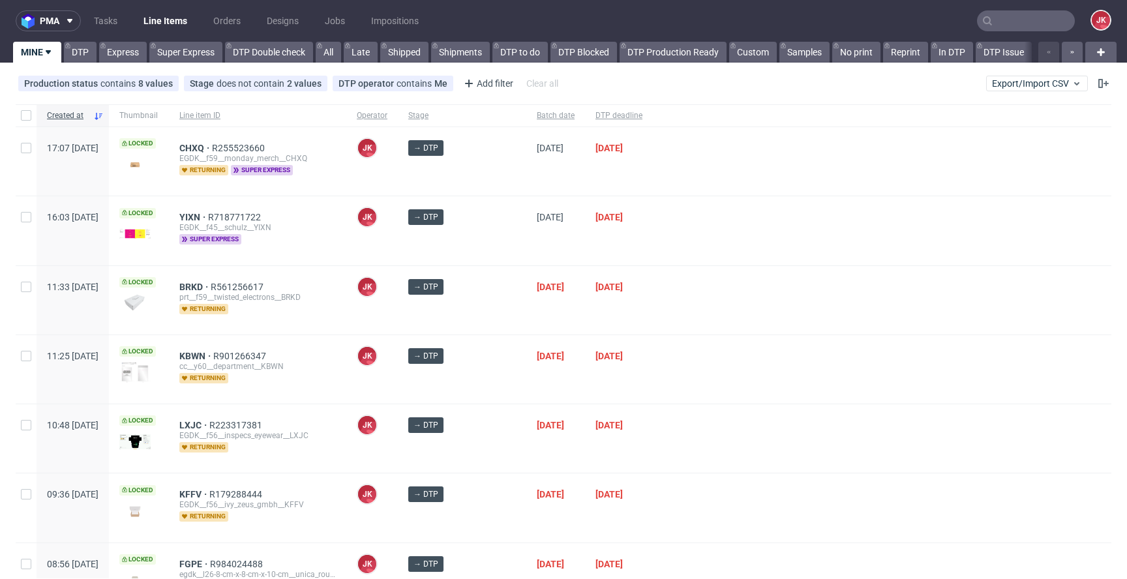
click at [492, 249] on div "→ DTP" at bounding box center [462, 230] width 128 height 68
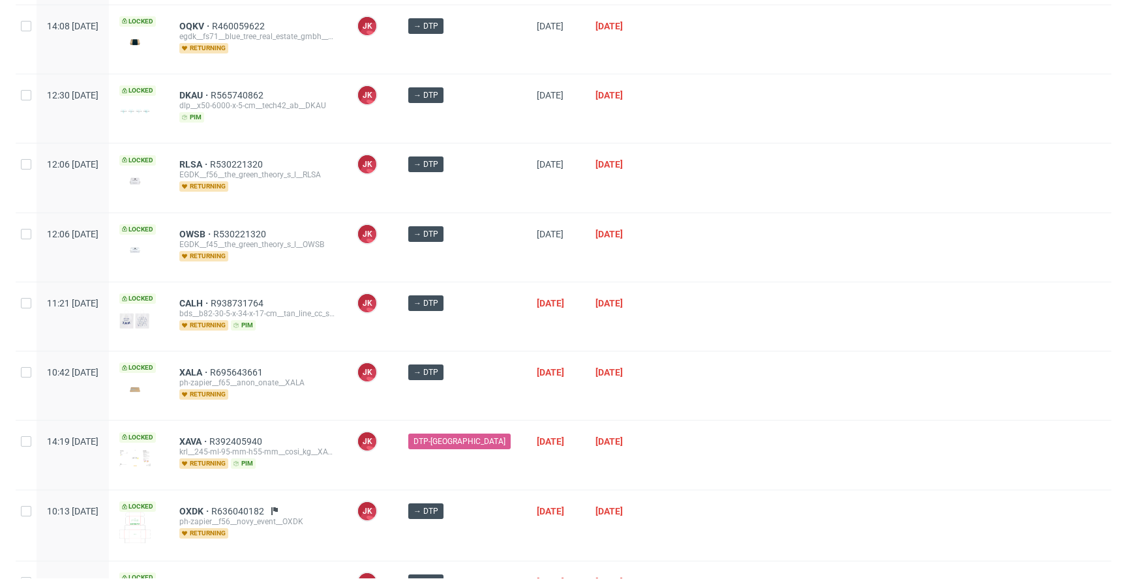
scroll to position [839, 0]
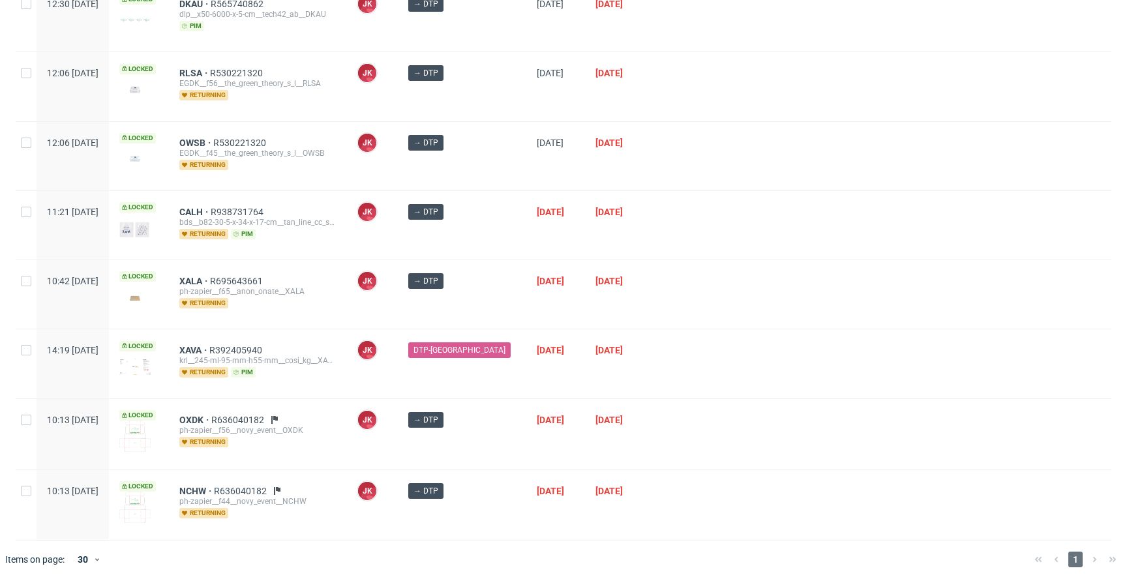
click at [526, 291] on div "[DATE]" at bounding box center [555, 294] width 59 height 68
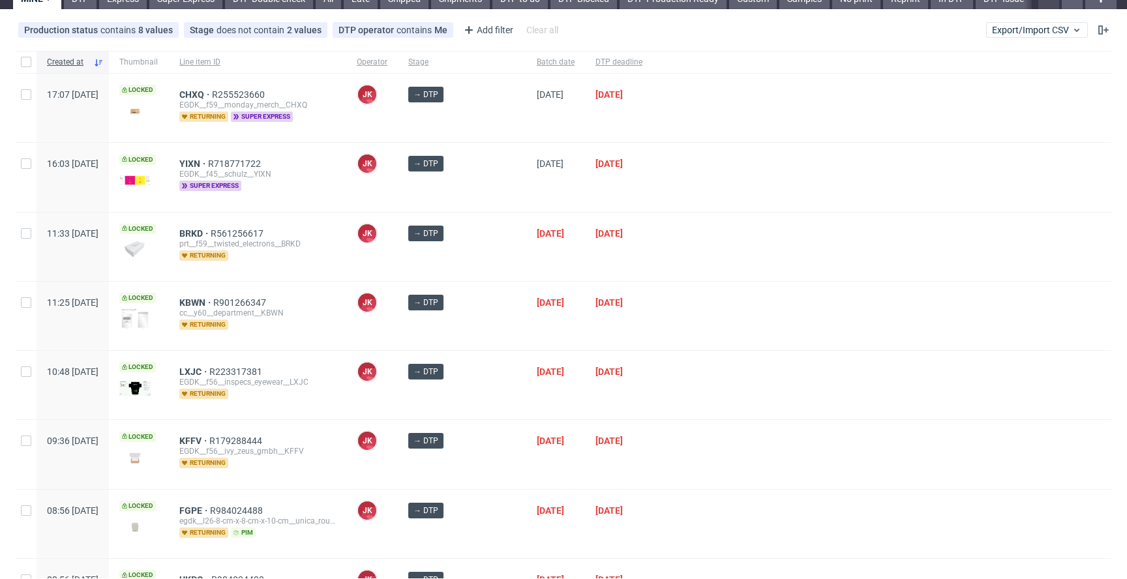
scroll to position [0, 0]
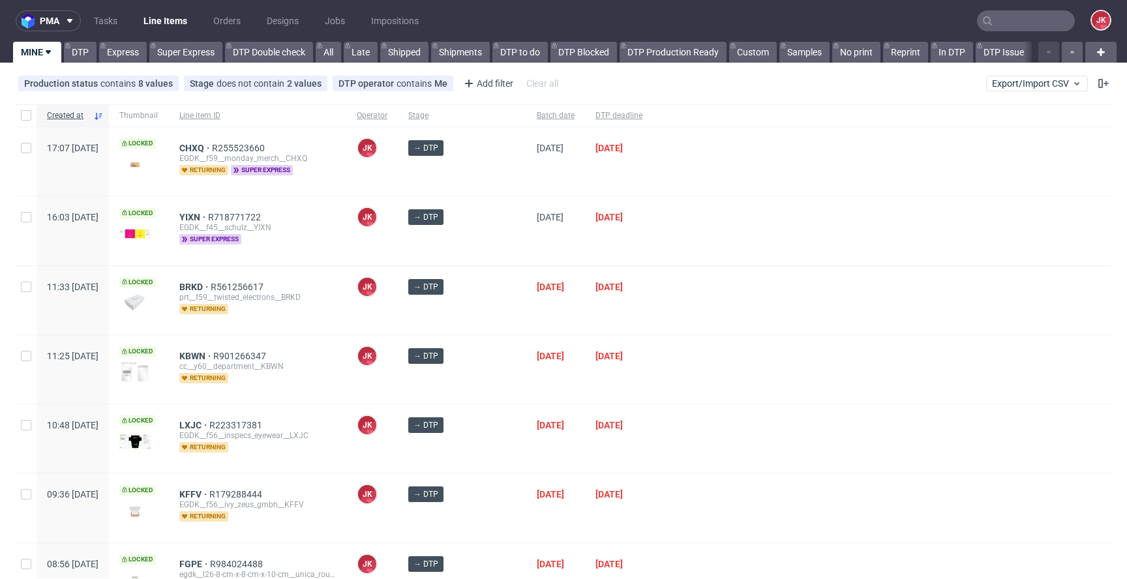
click at [629, 274] on div "11/08/2025" at bounding box center [619, 300] width 68 height 68
